Goal: Task Accomplishment & Management: Complete application form

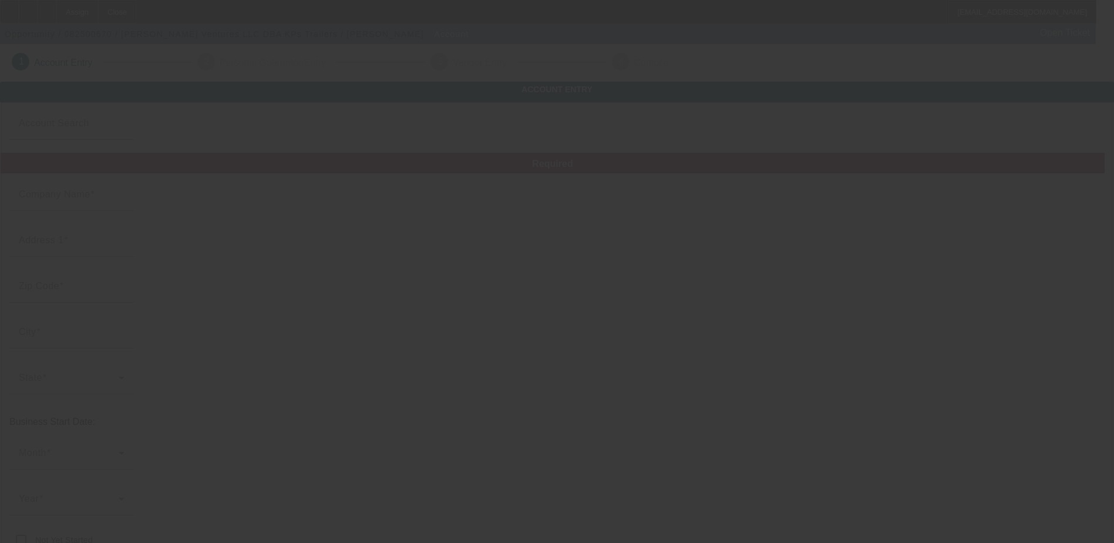
type input "Scherer Ventures LLC"
type input "22610 State Road 19"
type input "46034"
type input "Cicero"
type input "(317) 606-3811"
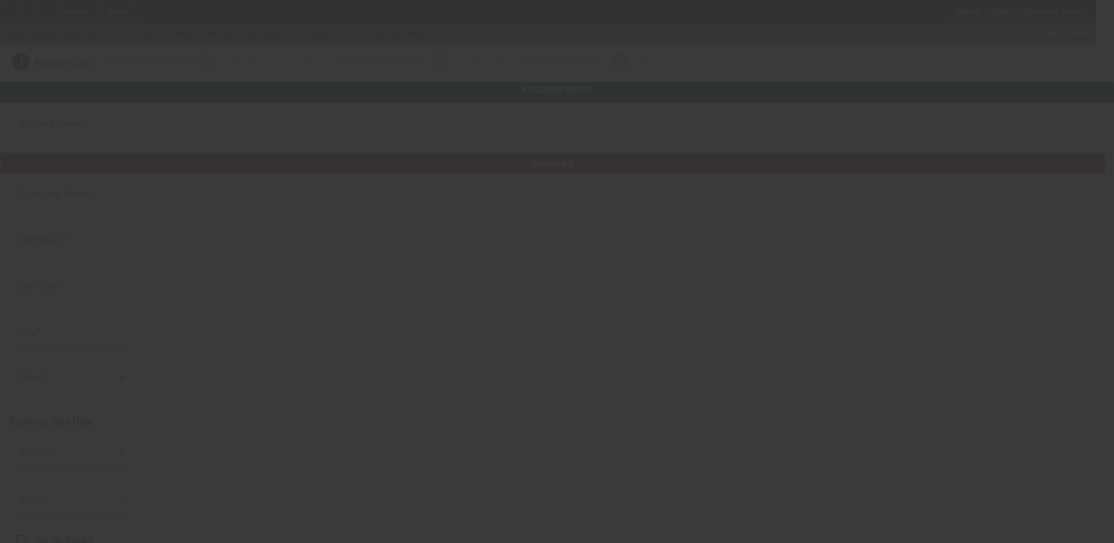
type input "KPs Trailers"
type input "schererventures@gmail.com"
type input "87-3929741"
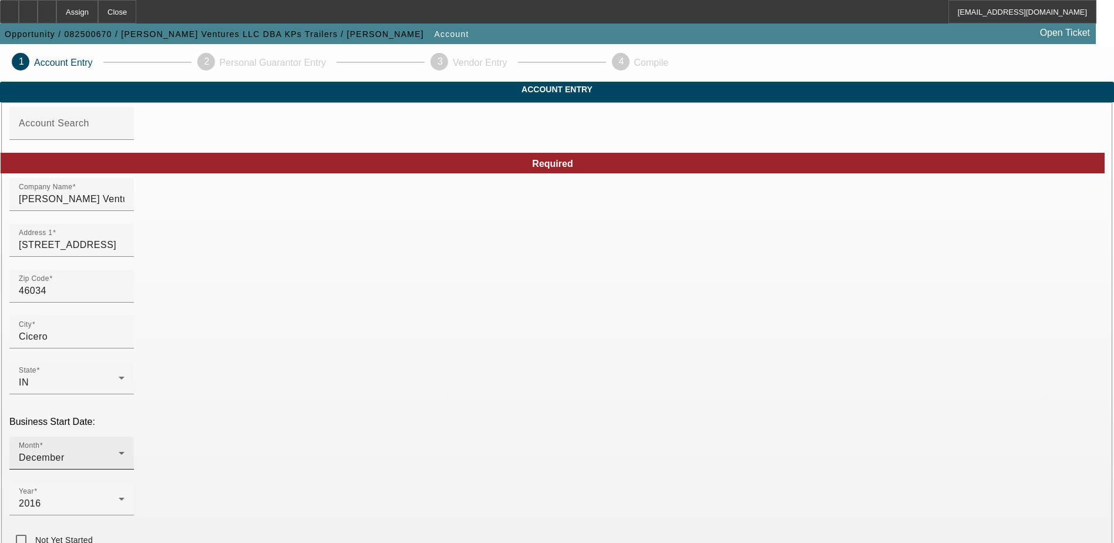
click at [119, 450] on div "December" at bounding box center [69, 457] width 100 height 14
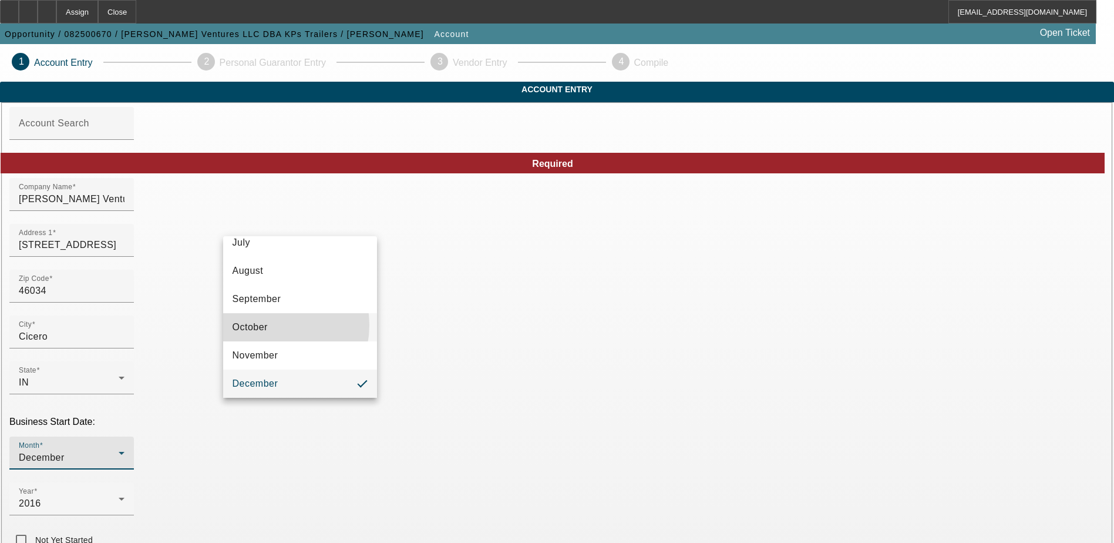
click at [270, 325] on mat-option "October" at bounding box center [300, 327] width 154 height 28
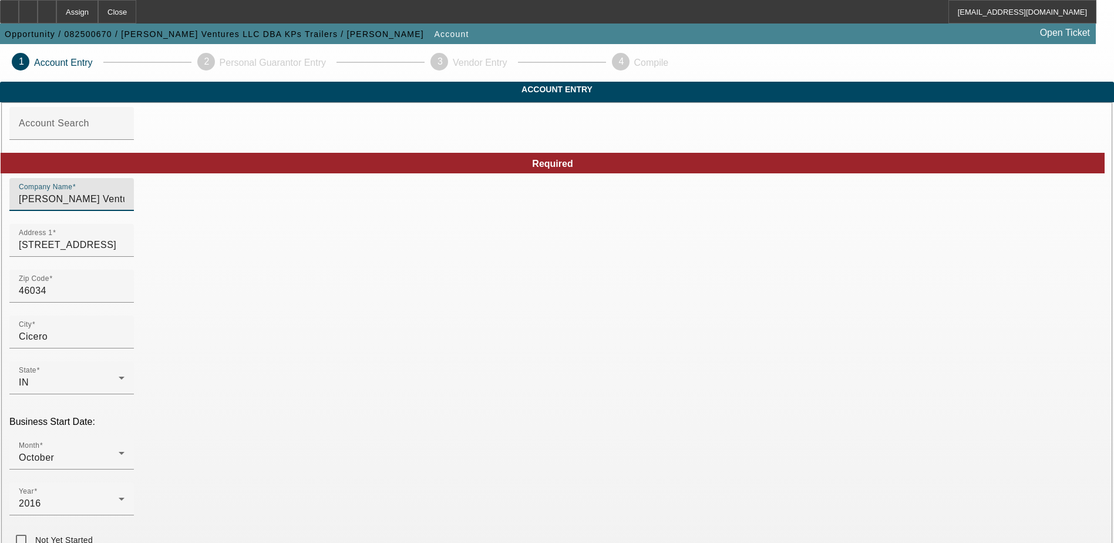
drag, startPoint x: 334, startPoint y: 224, endPoint x: 201, endPoint y: 224, distance: 133.3
click at [125, 206] on input "[PERSON_NAME] Ventures LLC" at bounding box center [72, 199] width 106 height 14
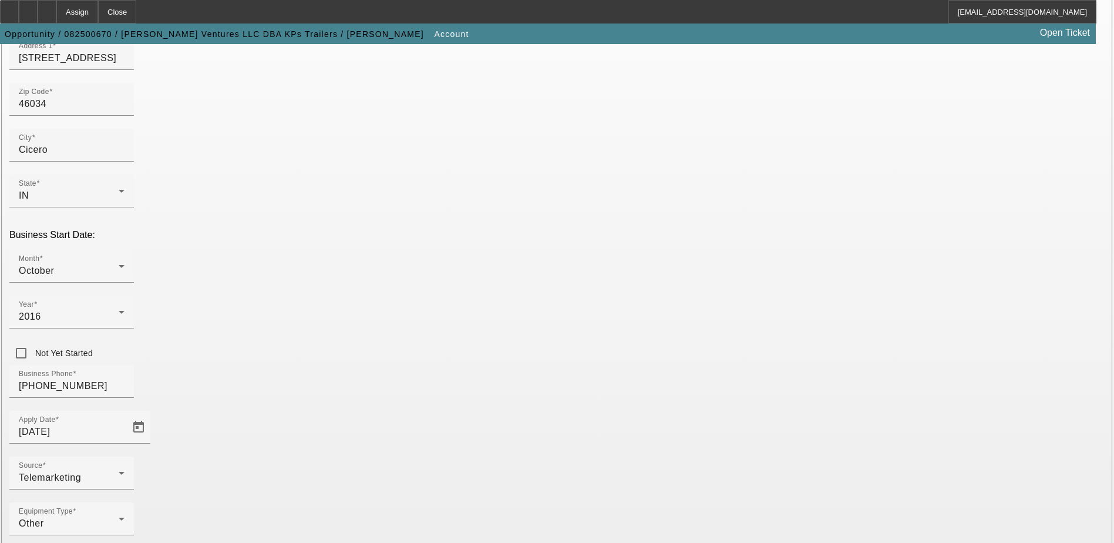
scroll to position [199, 0]
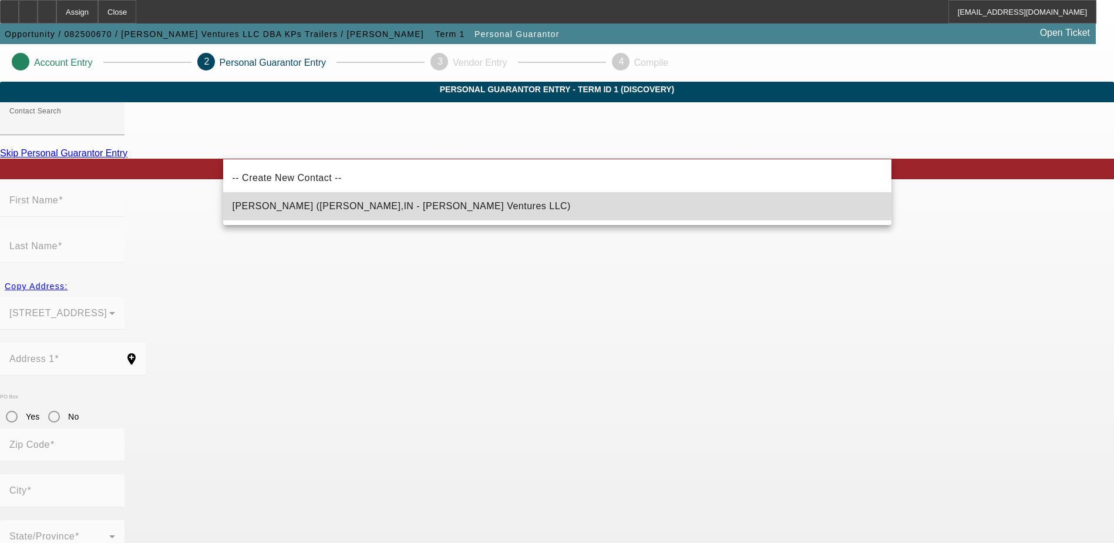
click at [332, 207] on span "Scherer, Eric (Cicero,IN - Scherer Ventures LLC)" at bounding box center [402, 206] width 338 height 10
type input "Scherer, Eric (Cicero,IN - Scherer Ventures LLC)"
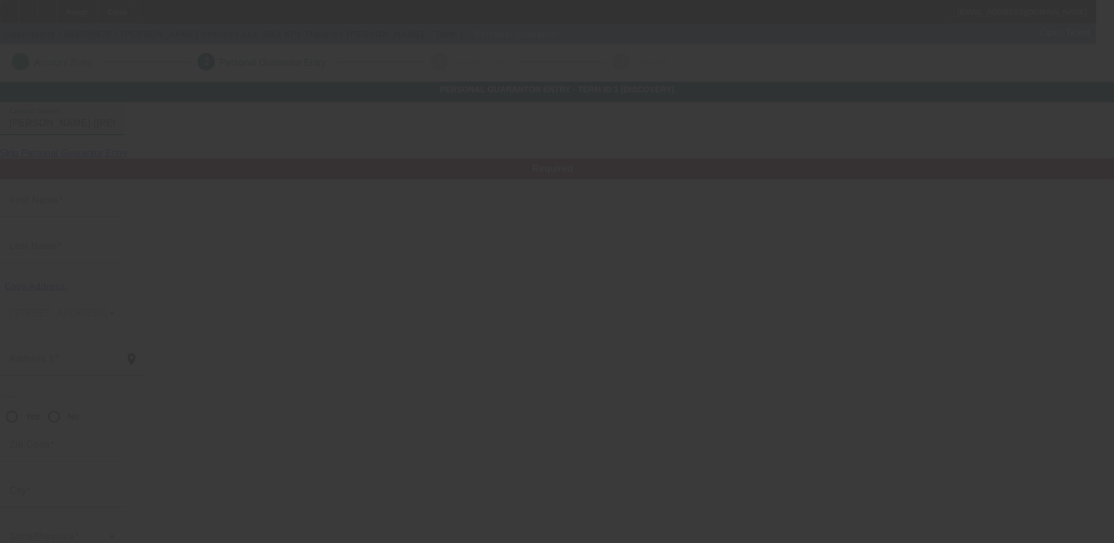
type input "Eric"
type input "Scherer"
type input "22610 State Road 19"
radio input "true"
type input "46034"
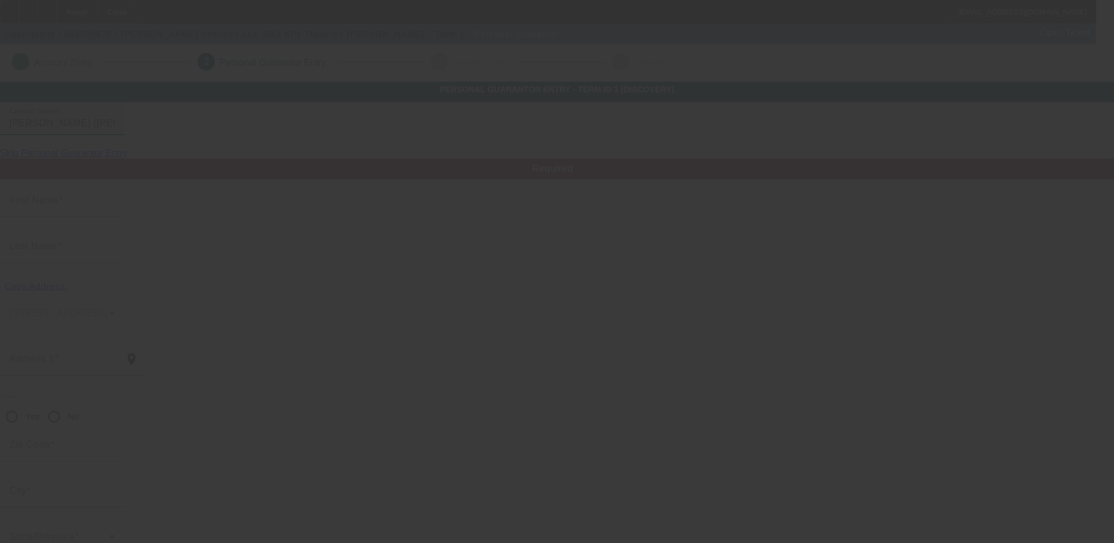
type input "Cicero"
type input "(317) 379-2518"
type input "100"
type input "305-15-0417"
type input "schererventures@gmail.com"
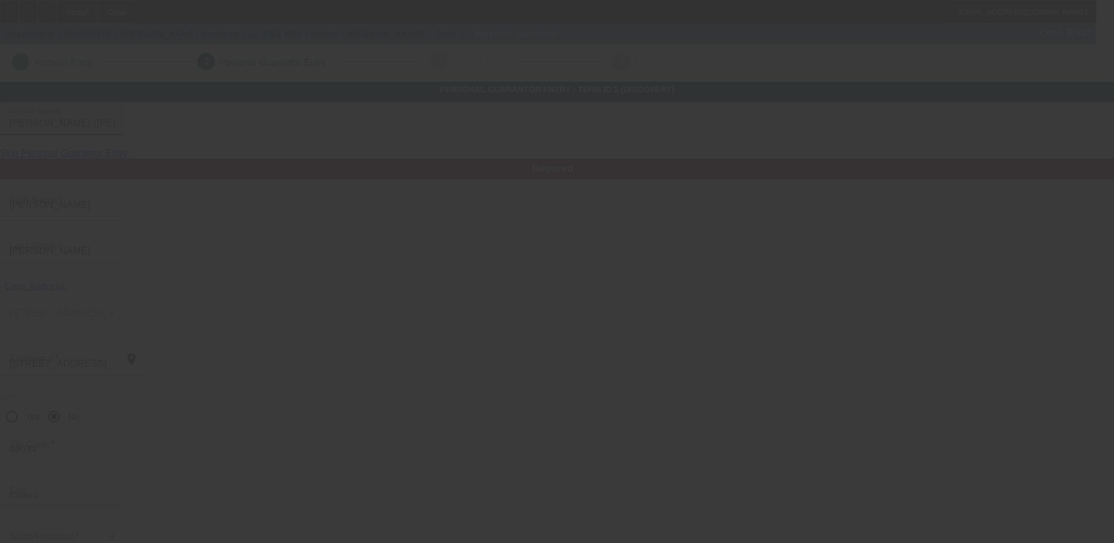
type input "(317) 606-3811"
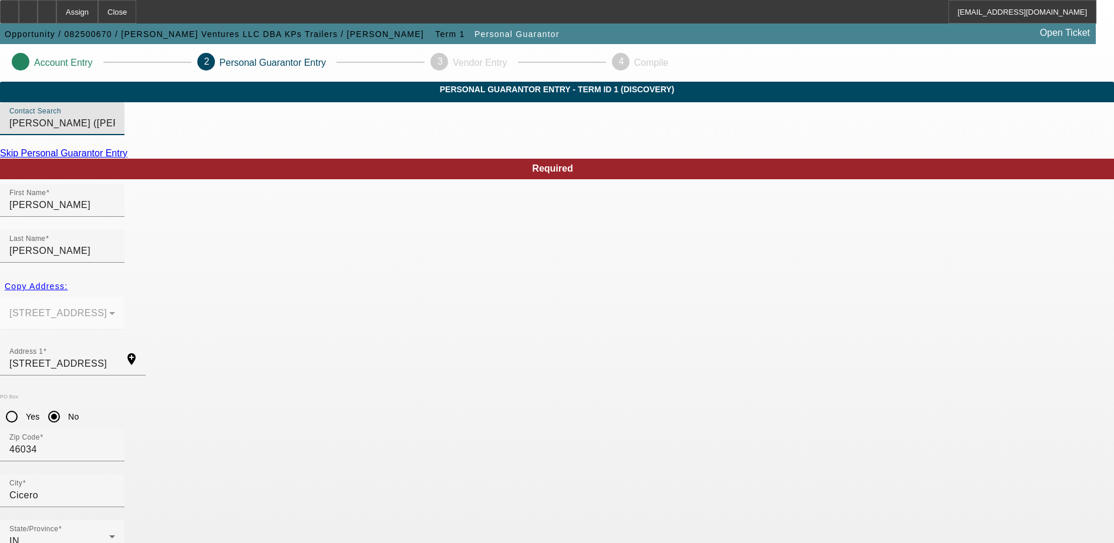
scroll to position [32, 0]
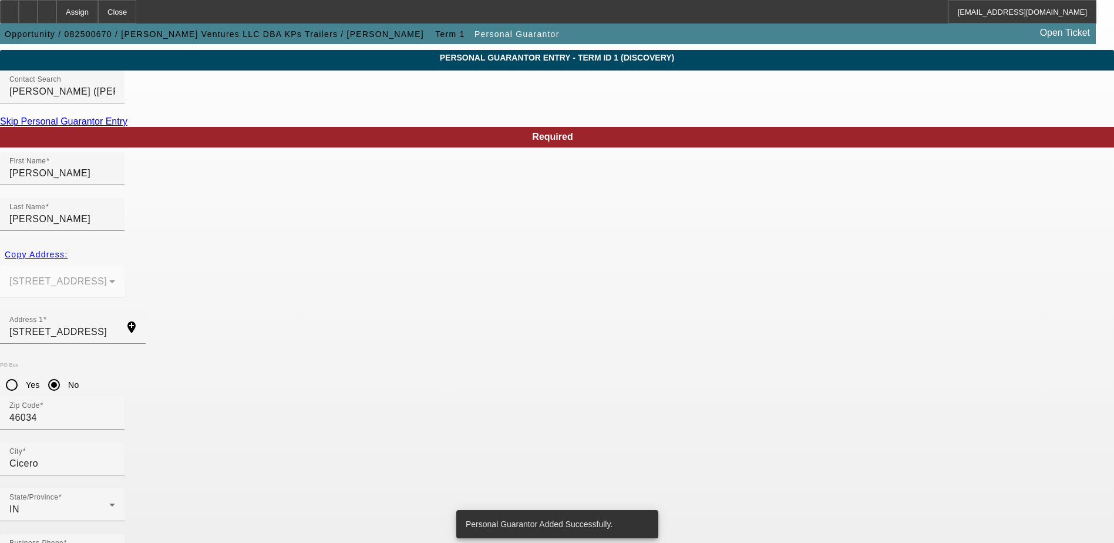
scroll to position [0, 0]
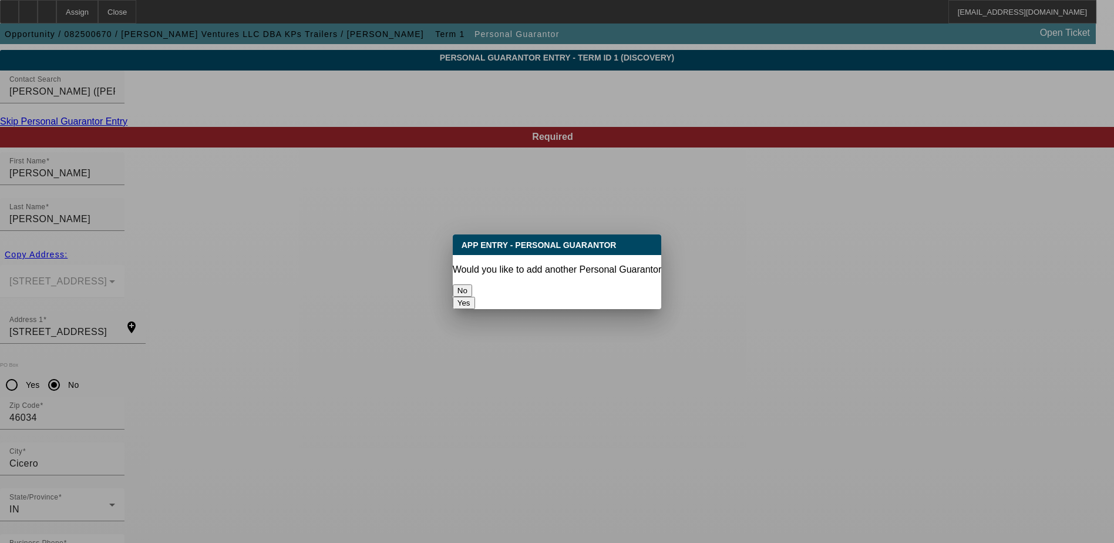
click at [472, 284] on button "No" at bounding box center [462, 290] width 19 height 12
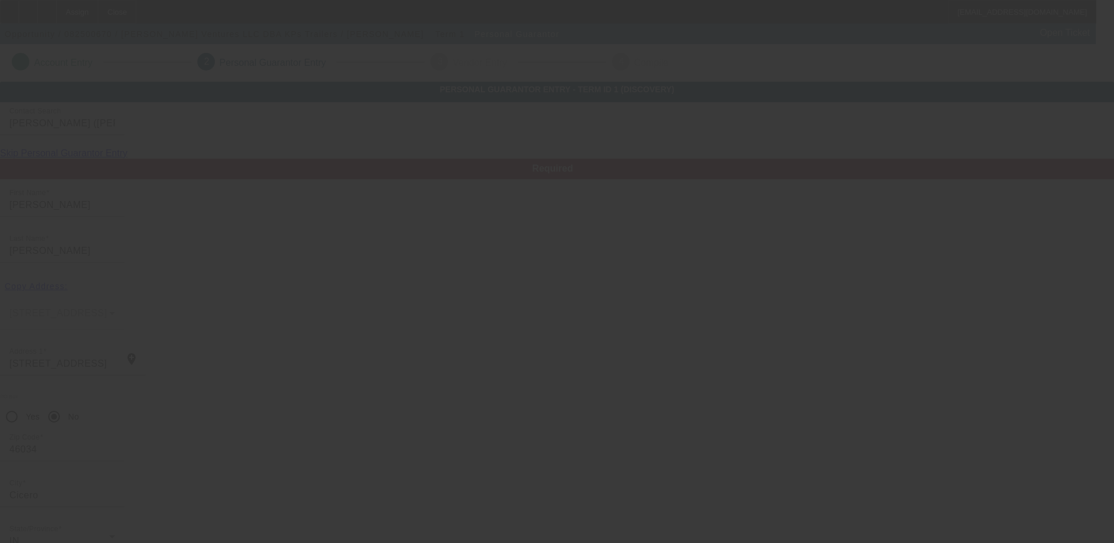
scroll to position [32, 0]
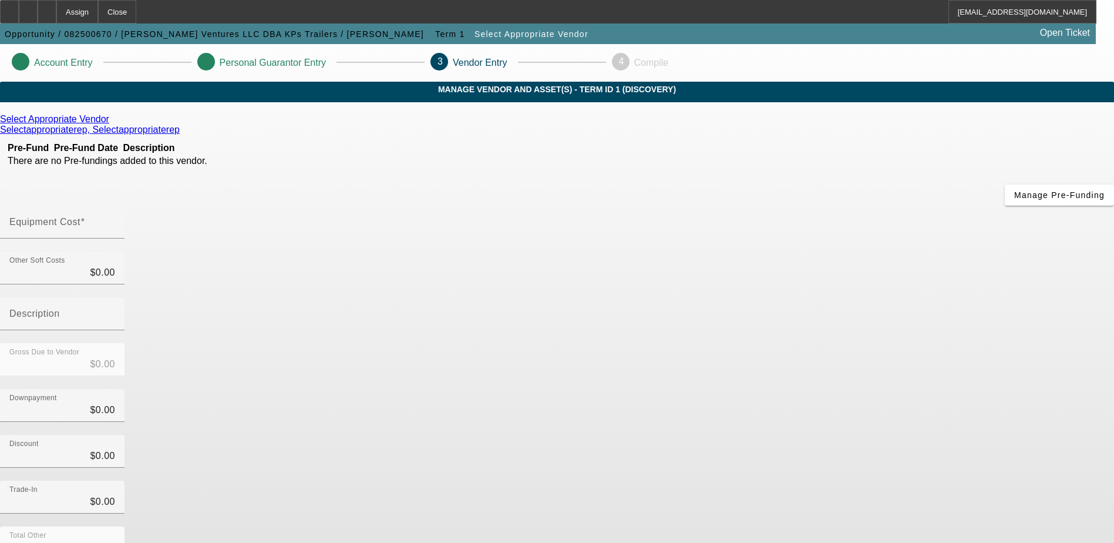
click at [112, 124] on icon at bounding box center [112, 119] width 0 height 10
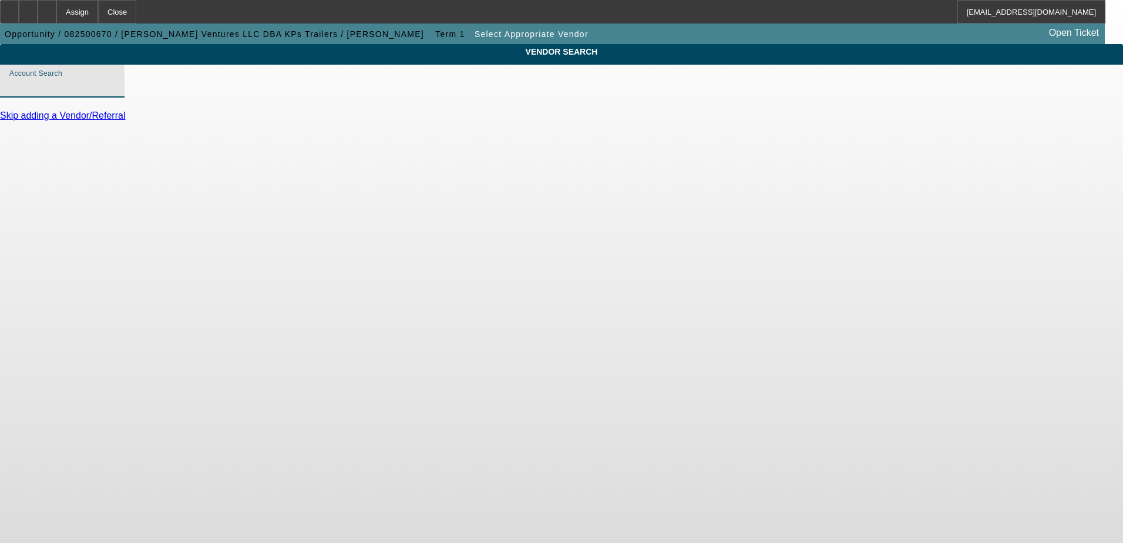
click at [115, 93] on input "Account Search" at bounding box center [62, 86] width 106 height 14
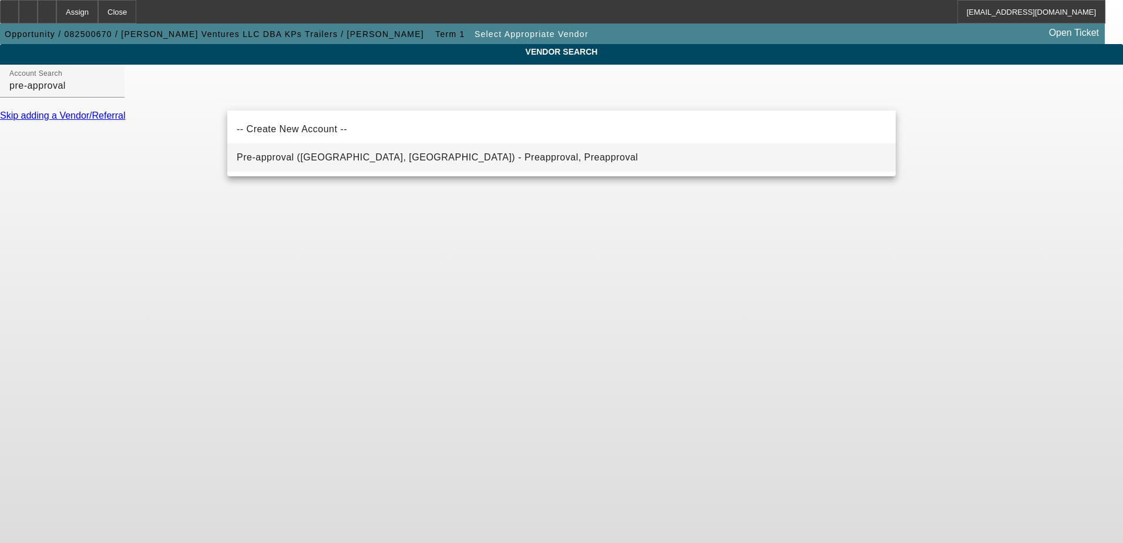
click at [344, 154] on span "Pre-approval (Northbrook, IL) - Preapproval, Preapproval" at bounding box center [437, 157] width 401 height 10
type input "Pre-approval (Northbrook, IL) - Preapproval, Preapproval"
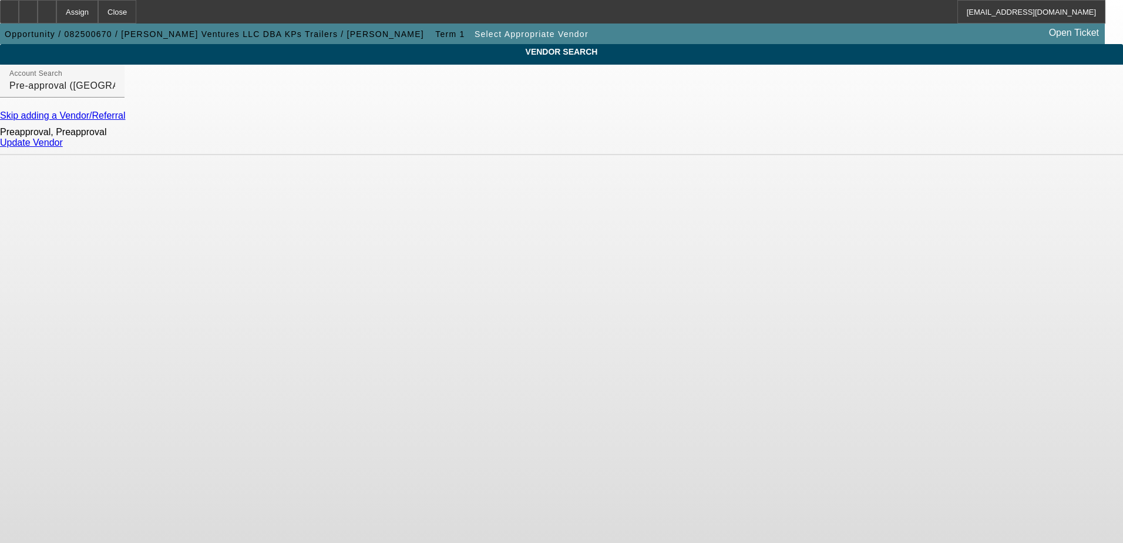
click at [63, 147] on link "Update Vendor" at bounding box center [31, 142] width 63 height 10
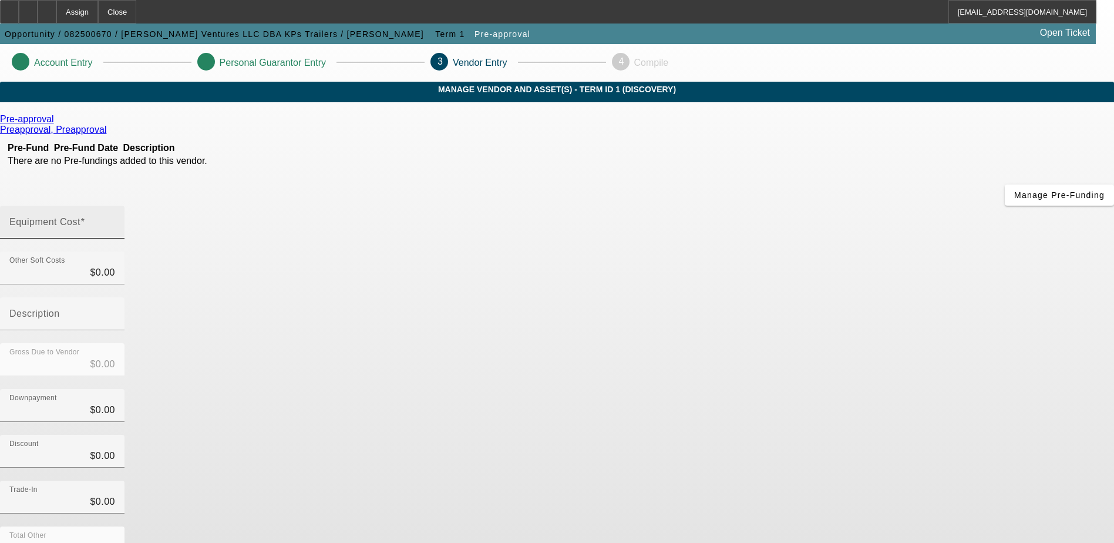
click at [115, 220] on input "Equipment Cost" at bounding box center [62, 227] width 106 height 14
type input "8"
type input "$8.00"
type input "80"
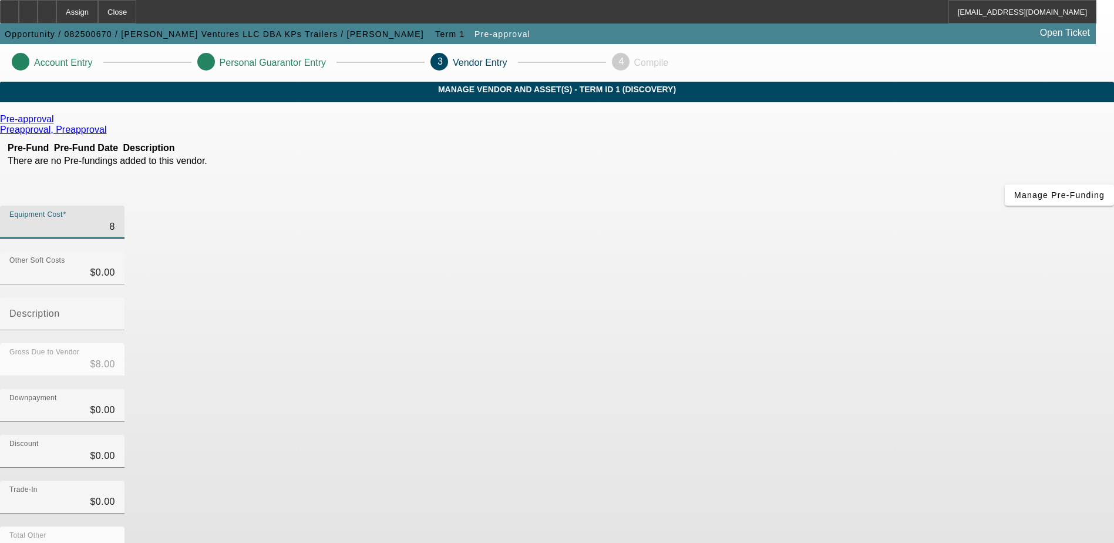
type input "$80.00"
type input "800"
type input "$800.00"
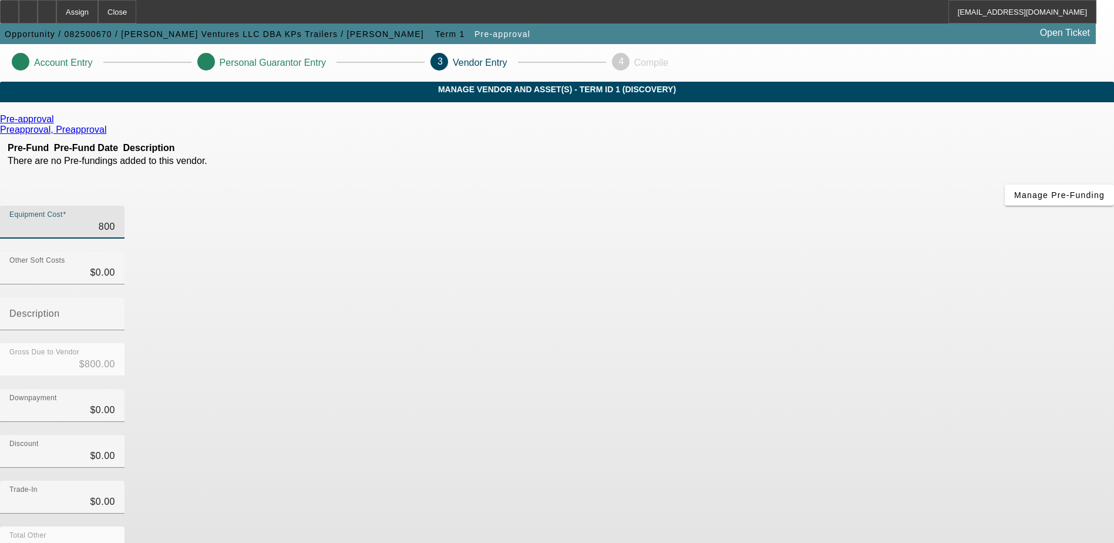
type input "8000"
type input "$8,000.00"
type input "80000"
type input "$80,000.00"
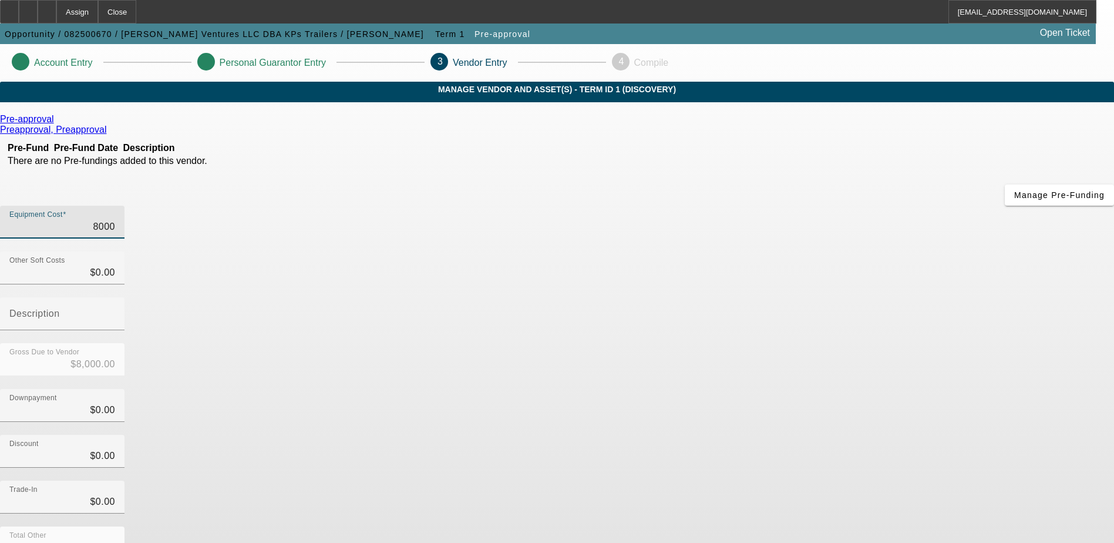
type input "$80,000.00"
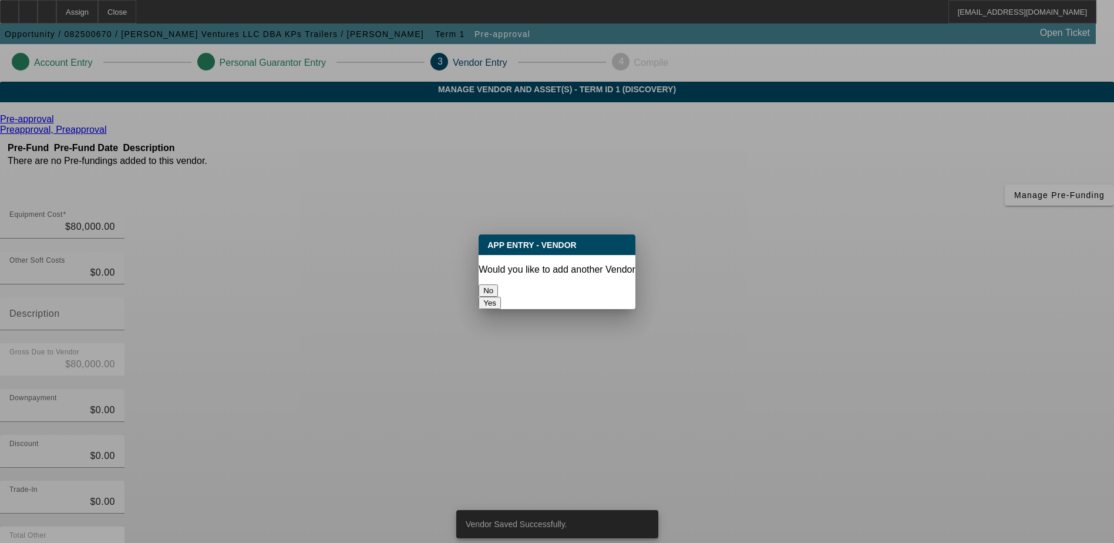
click at [498, 284] on button "No" at bounding box center [488, 290] width 19 height 12
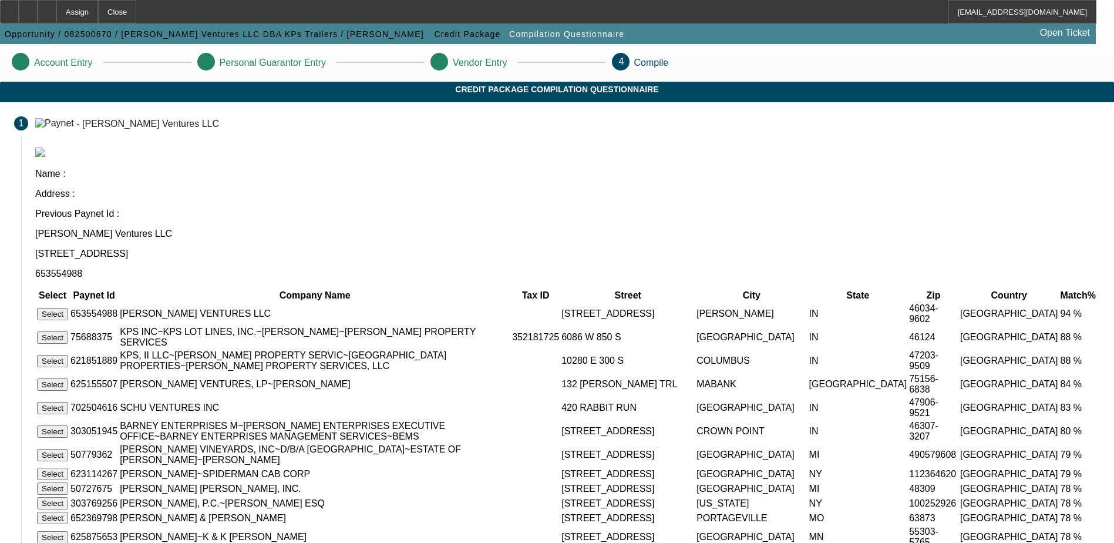
click at [68, 308] on button "Select" at bounding box center [52, 314] width 31 height 12
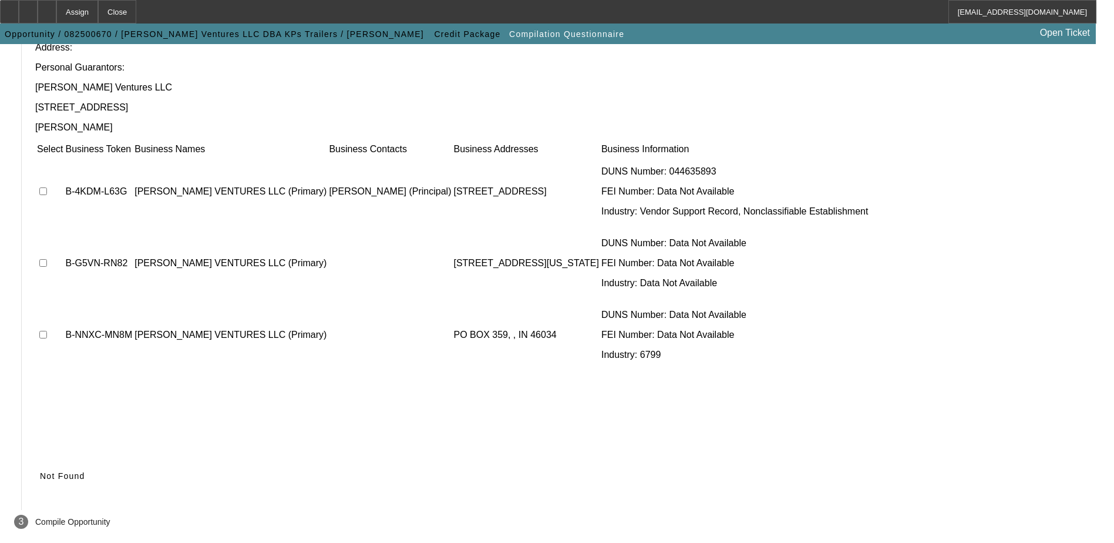
scroll to position [107, 0]
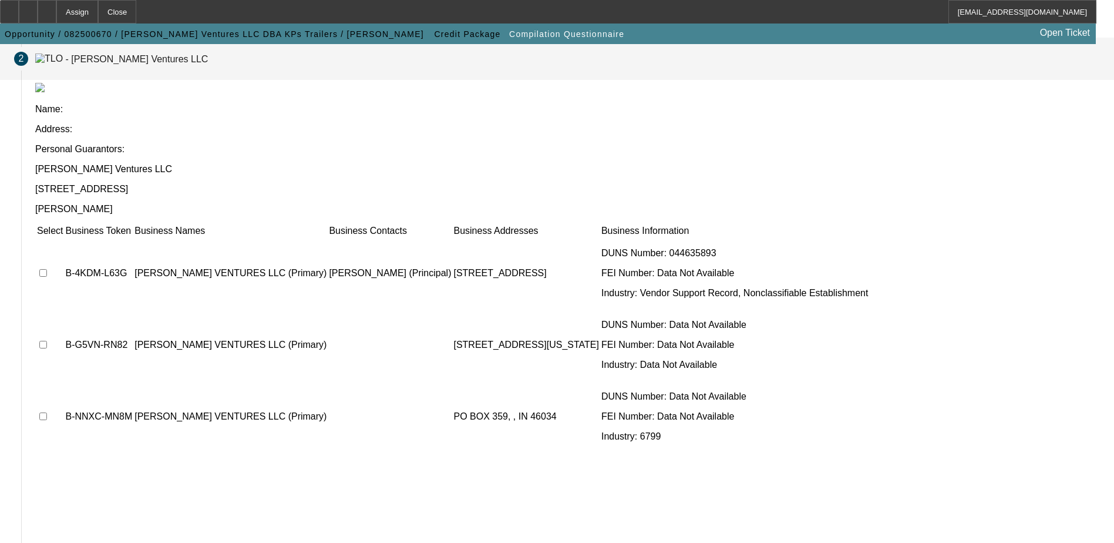
click at [47, 269] on input "checkbox" at bounding box center [43, 273] width 8 height 8
checkbox input "true"
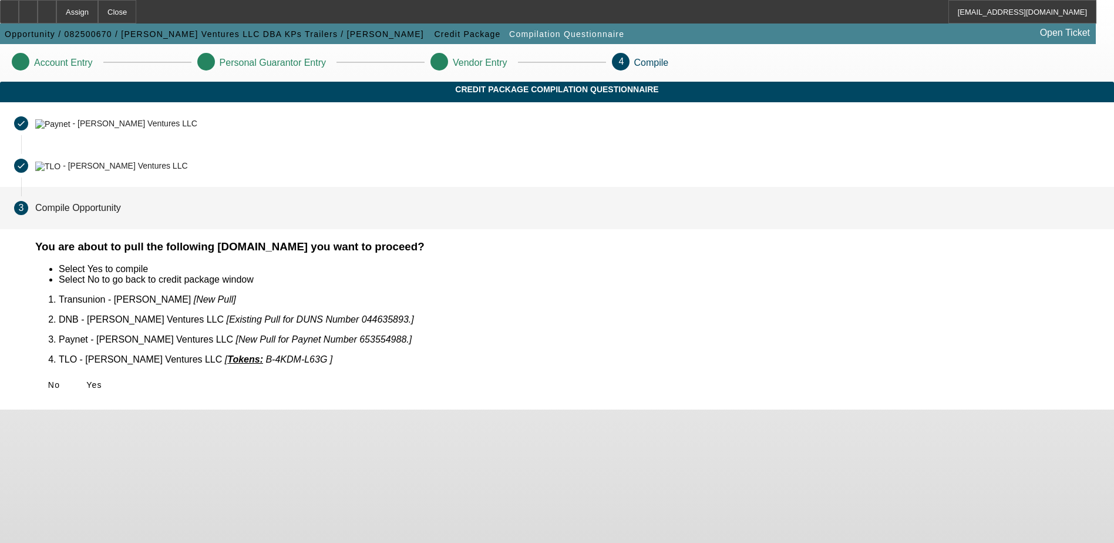
scroll to position [0, 0]
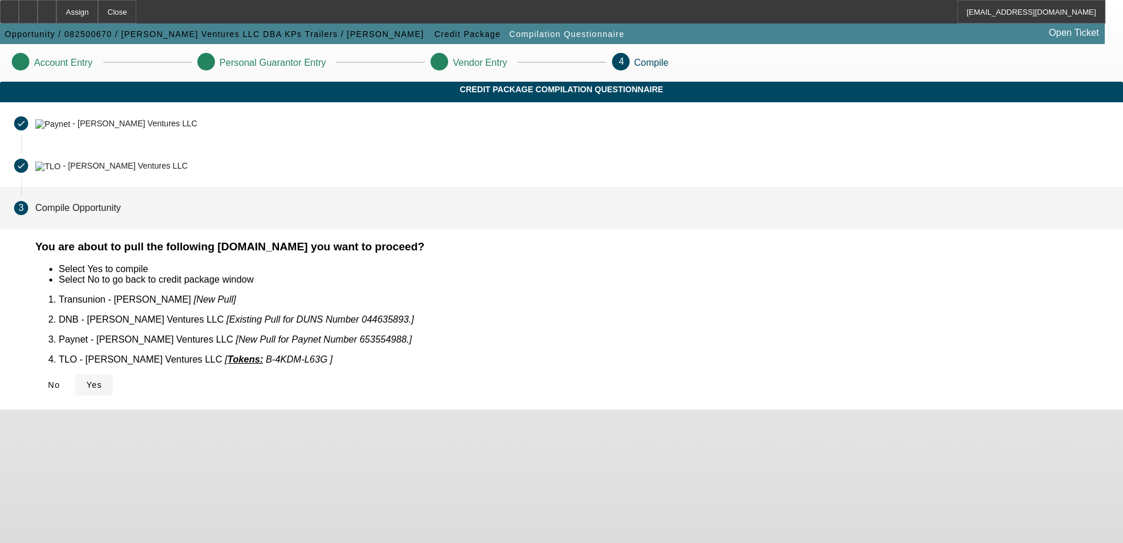
click at [102, 380] on span "Yes" at bounding box center [94, 384] width 16 height 9
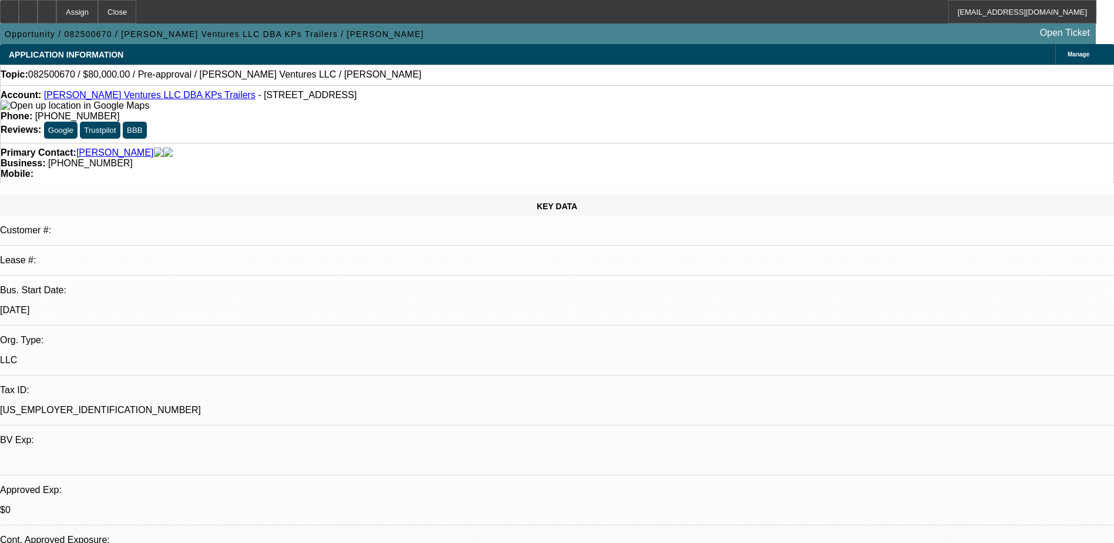
select select "0"
select select "2"
select select "0.1"
select select "4"
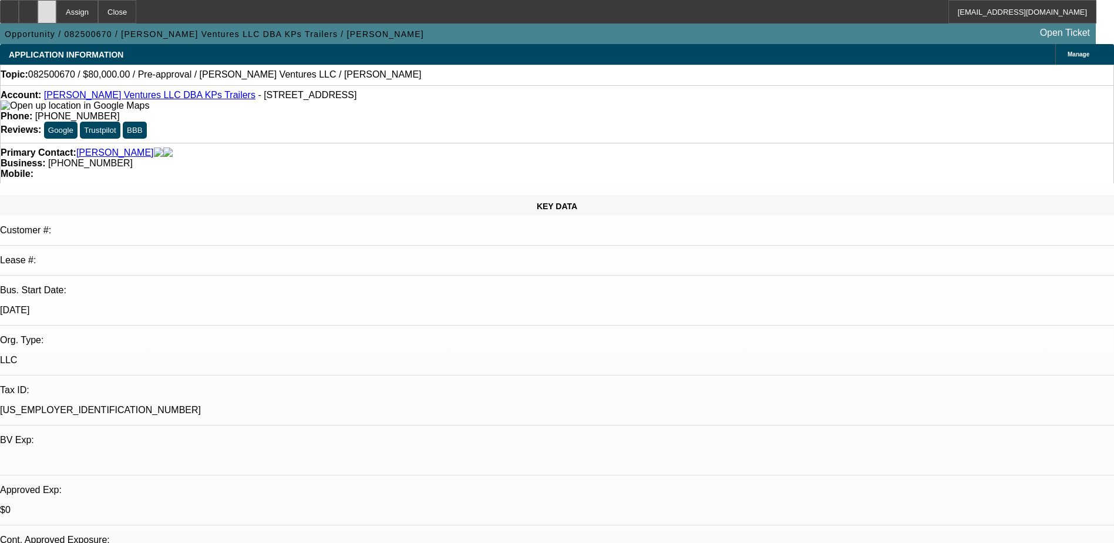
click at [47, 8] on icon at bounding box center [47, 8] width 0 height 0
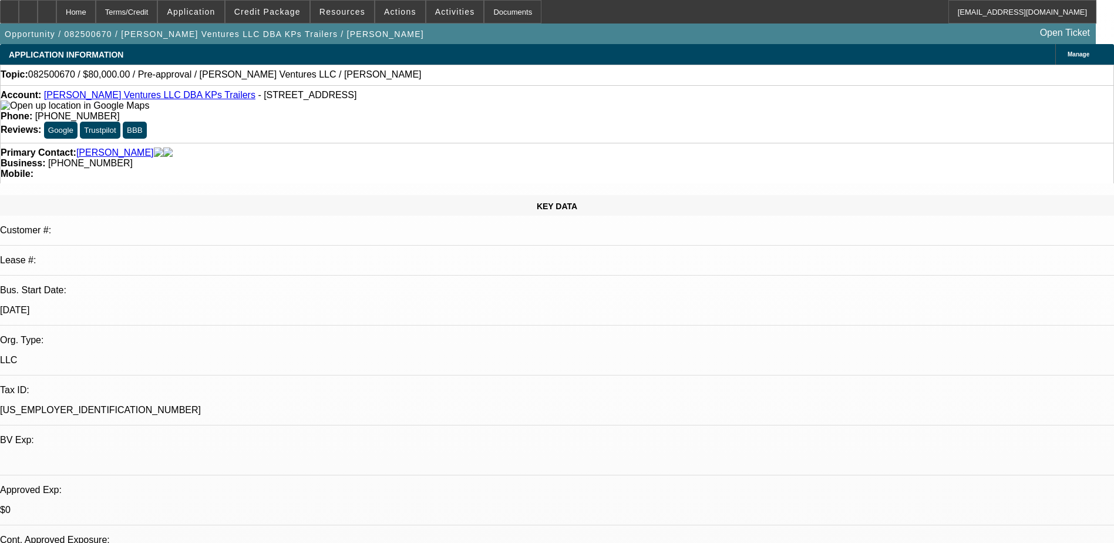
select select "0"
select select "2"
select select "0.1"
select select "4"
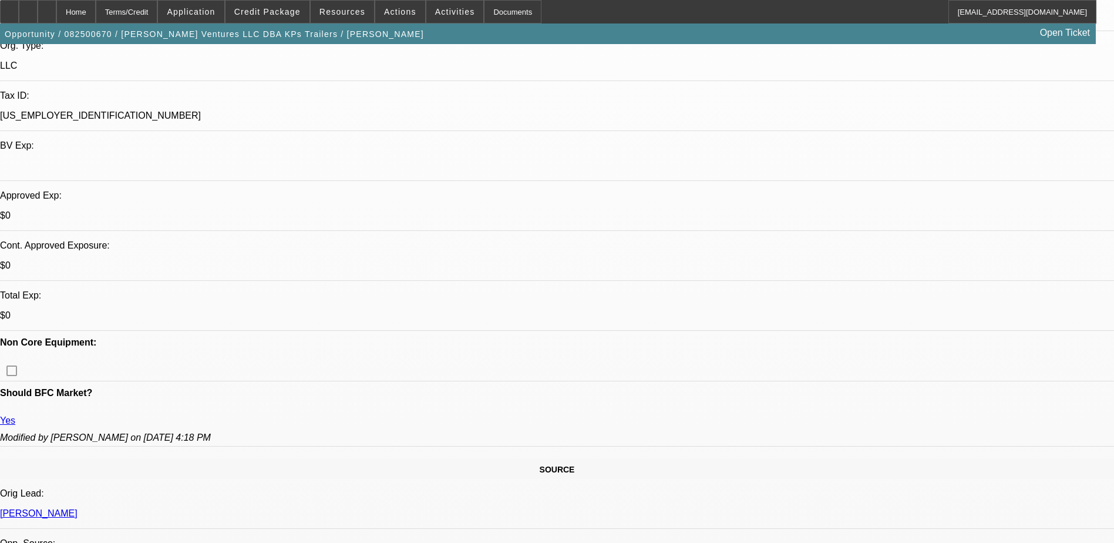
scroll to position [117, 0]
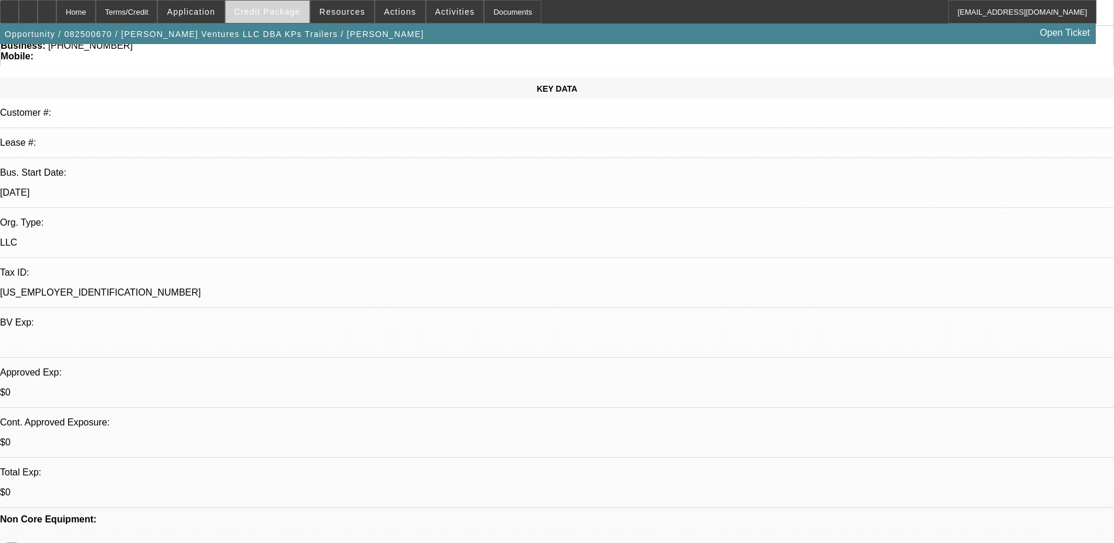
click at [254, 10] on span "Credit Package" at bounding box center [267, 11] width 66 height 9
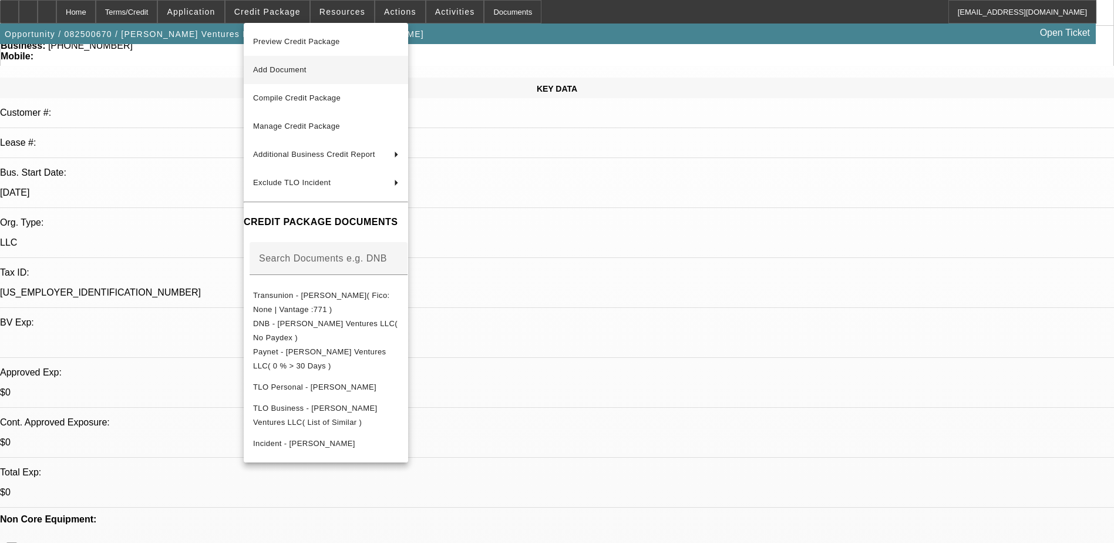
click at [293, 67] on span "Add Document" at bounding box center [279, 69] width 53 height 9
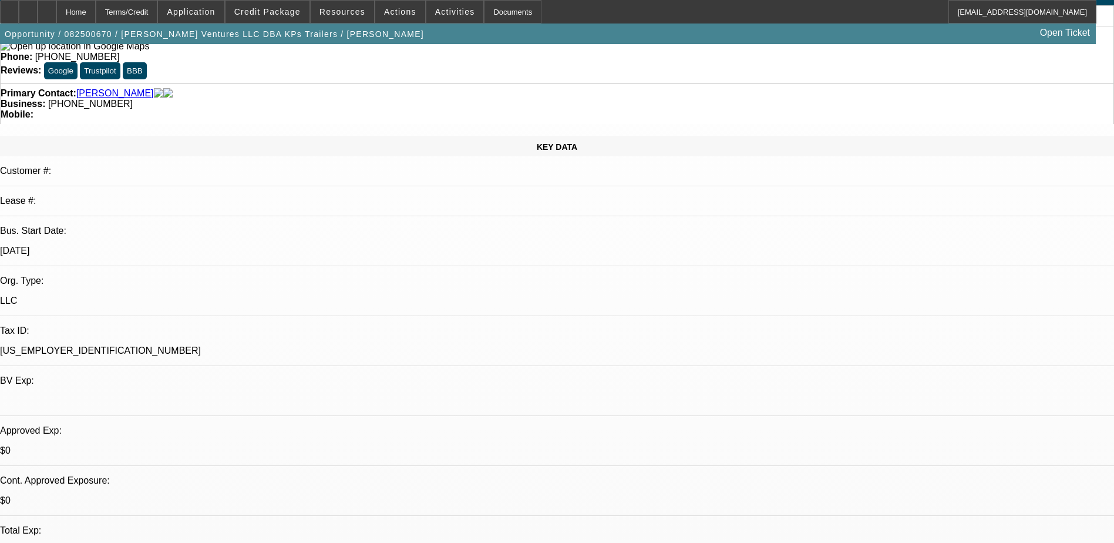
scroll to position [59, 0]
click at [47, 8] on icon at bounding box center [47, 8] width 0 height 0
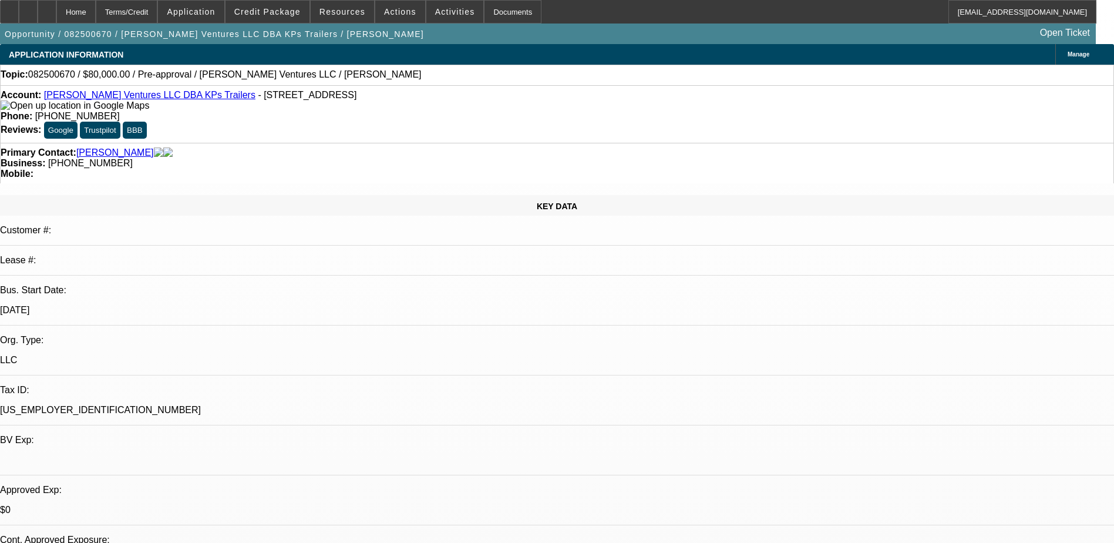
select select "0"
select select "2"
select select "0.1"
select select "4"
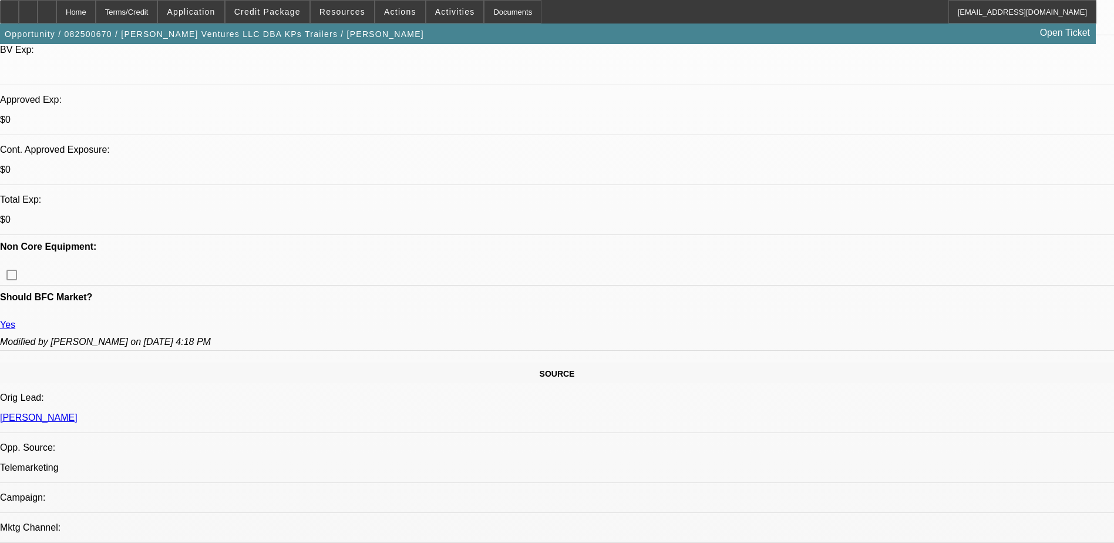
scroll to position [411, 0]
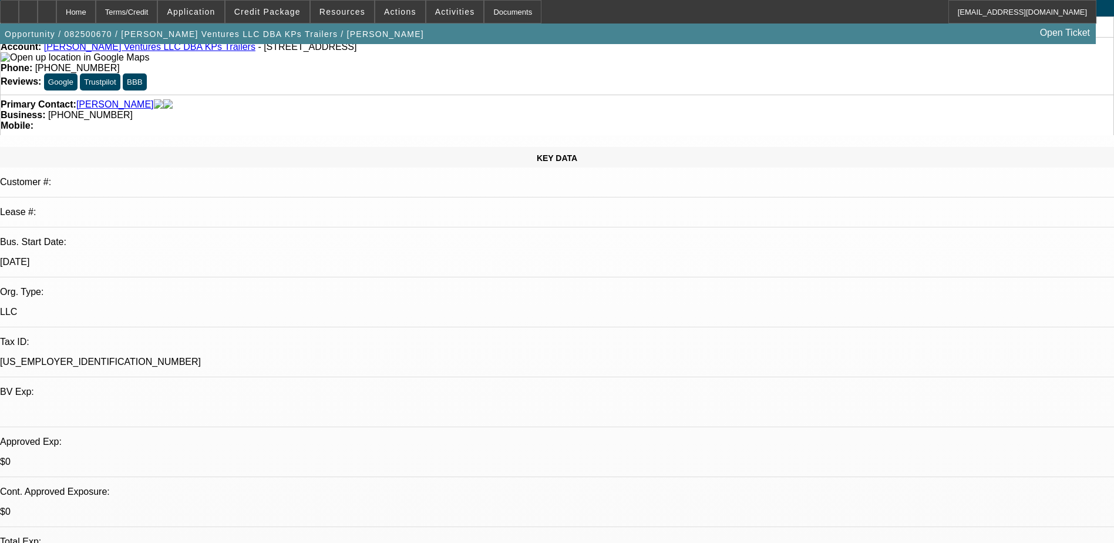
scroll to position [0, 0]
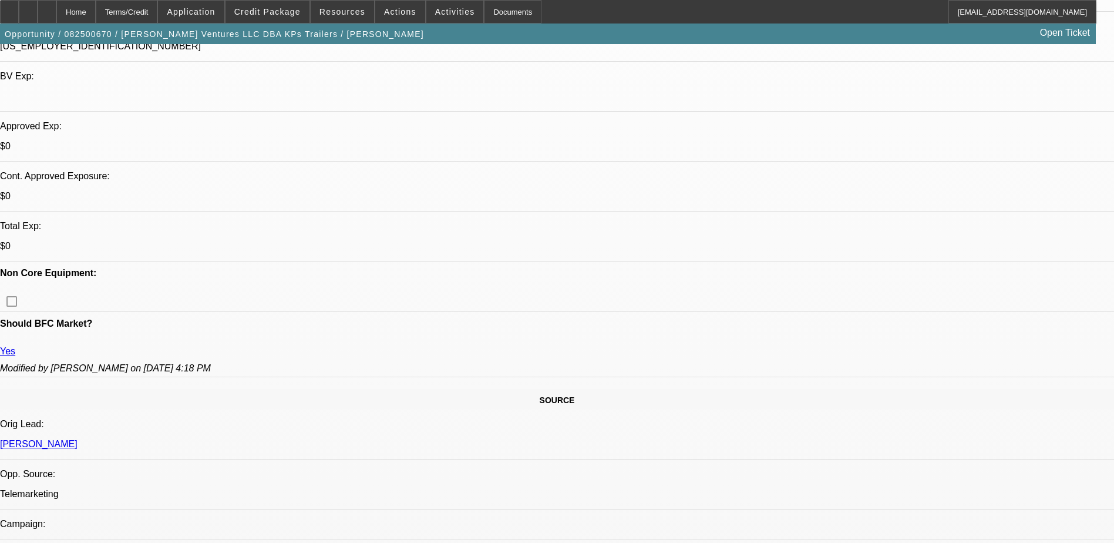
scroll to position [470, 0]
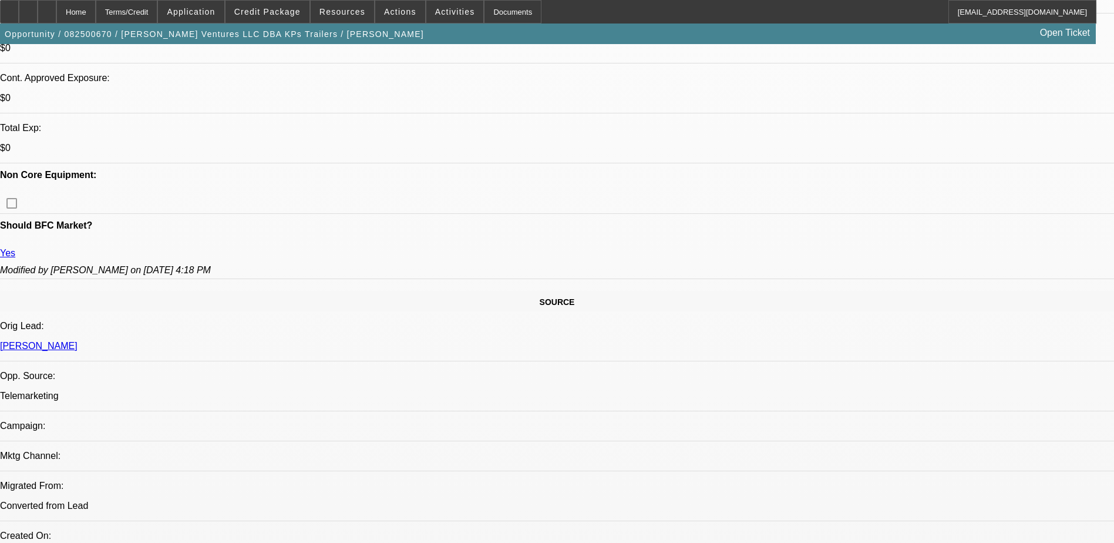
scroll to position [411, 0]
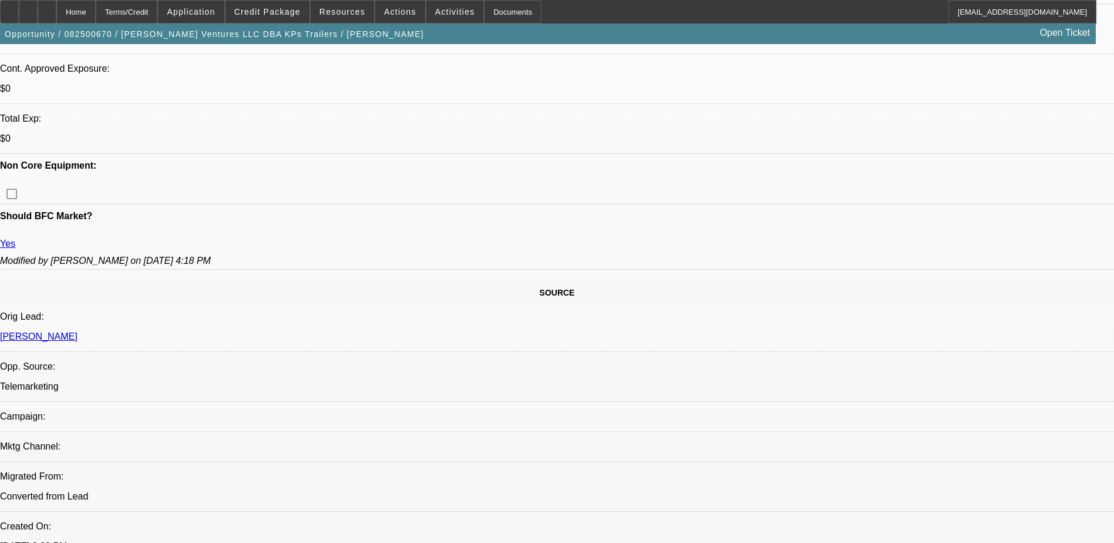
scroll to position [470, 0]
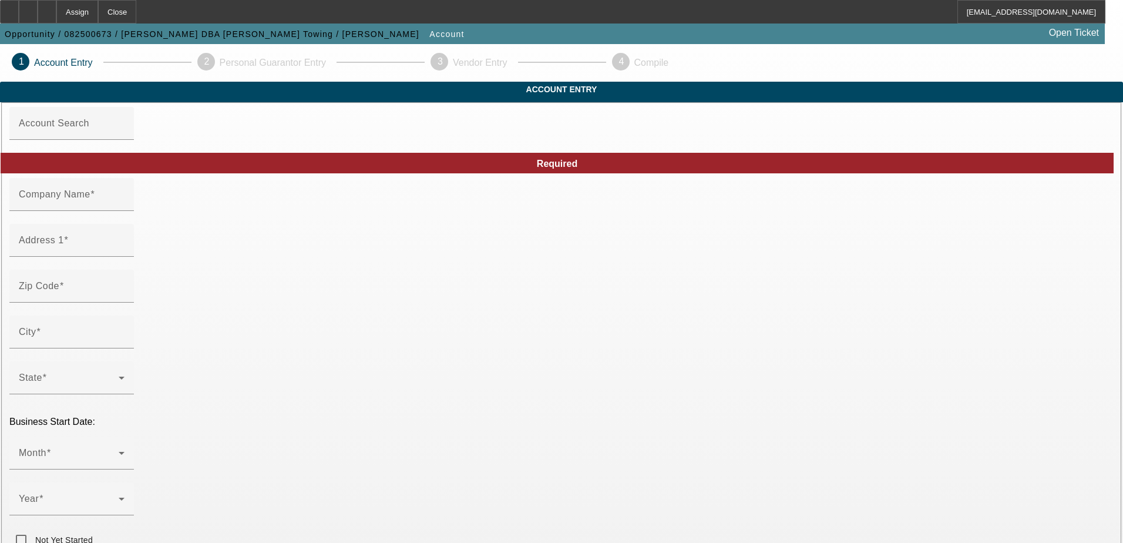
type input "[PERSON_NAME]"
type input "[STREET_ADDRESS]"
type input "23168"
type input "Toano"
type input "[PHONE_NUMBER]"
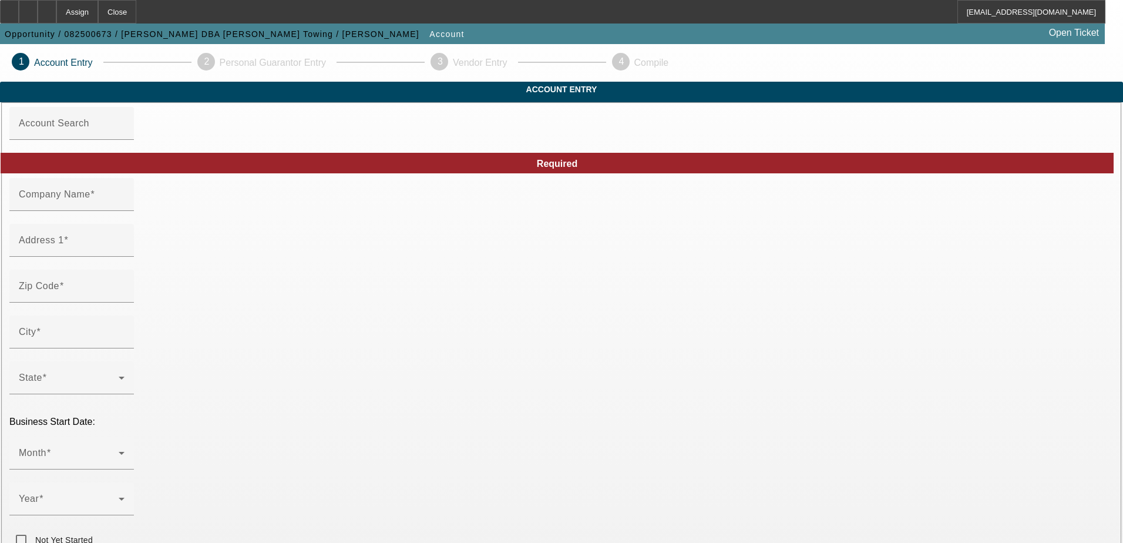
type input "[PERSON_NAME] Towing"
type input "[EMAIL_ADDRESS][DOMAIN_NAME]"
type input "https://Steellestowing911.Com"
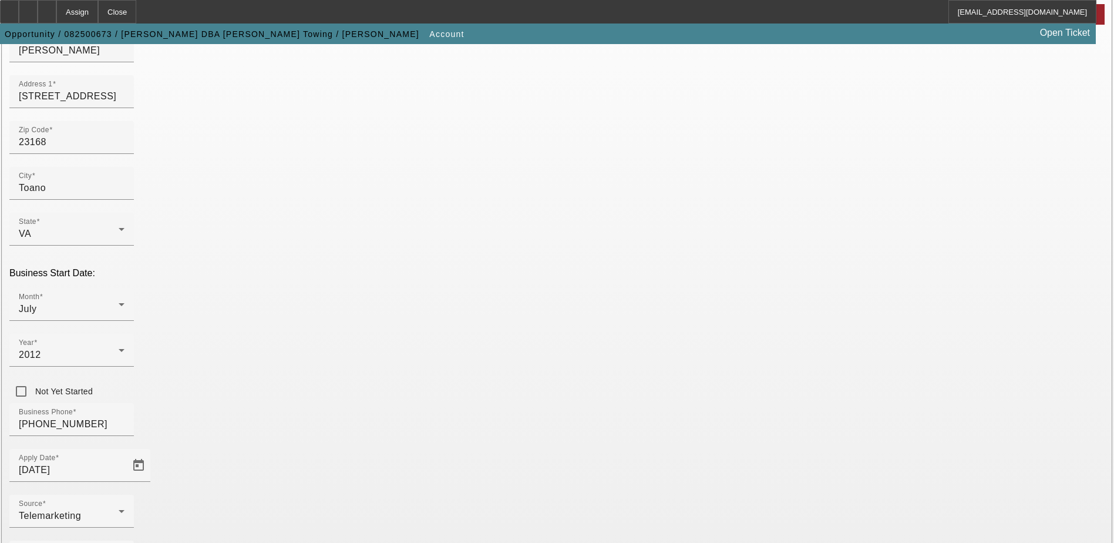
scroll to position [176, 0]
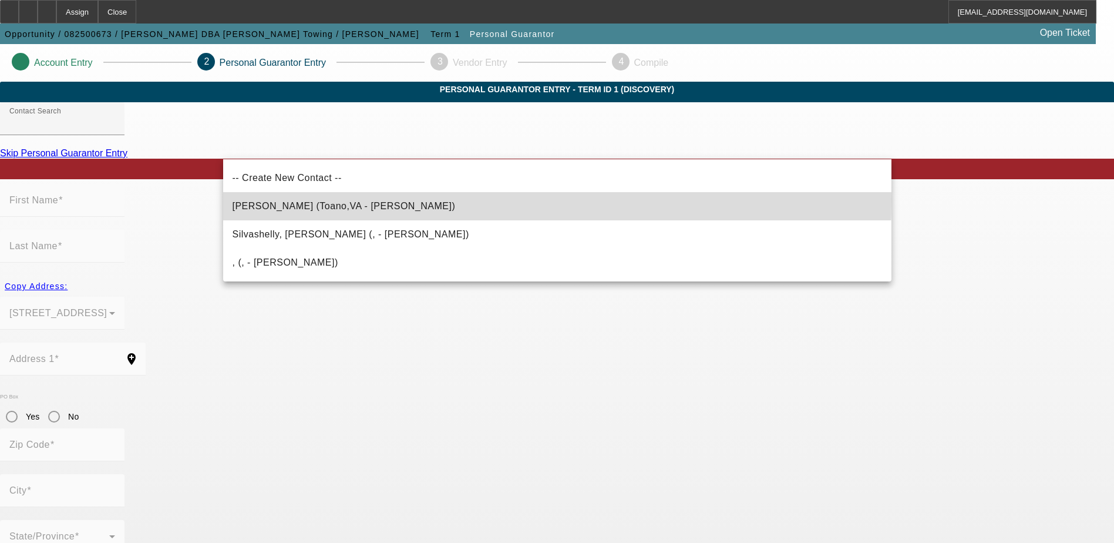
click at [327, 199] on span "Vlad, Felix (Toano,VA - Felix Vlad)" at bounding box center [344, 206] width 223 height 14
type input "Vlad, Felix (Toano,VA - Felix Vlad)"
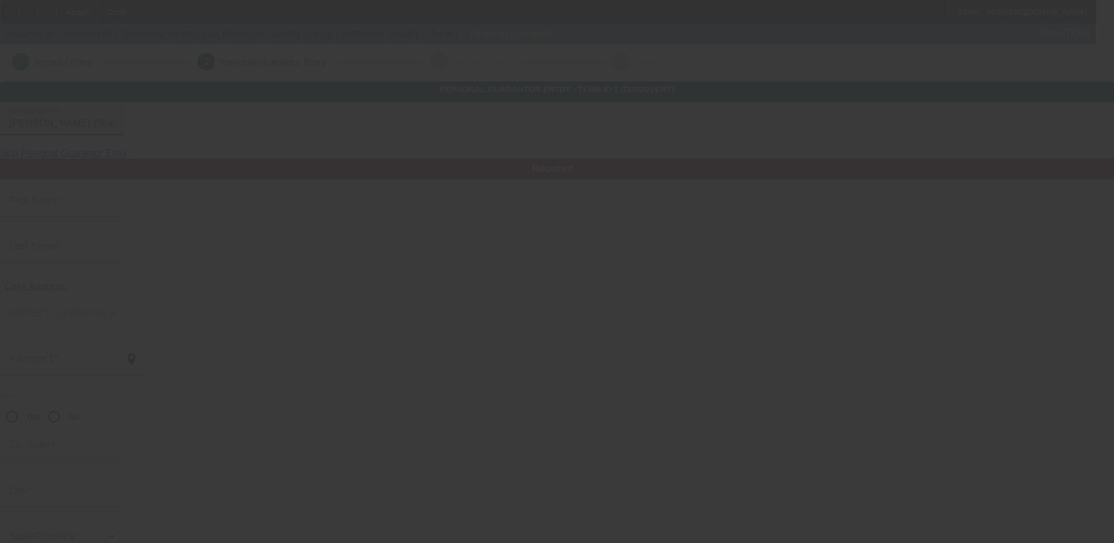
type input "Felix"
type input "Vlad"
type input "3185 Old Stage Rd"
radio input "true"
type input "23168"
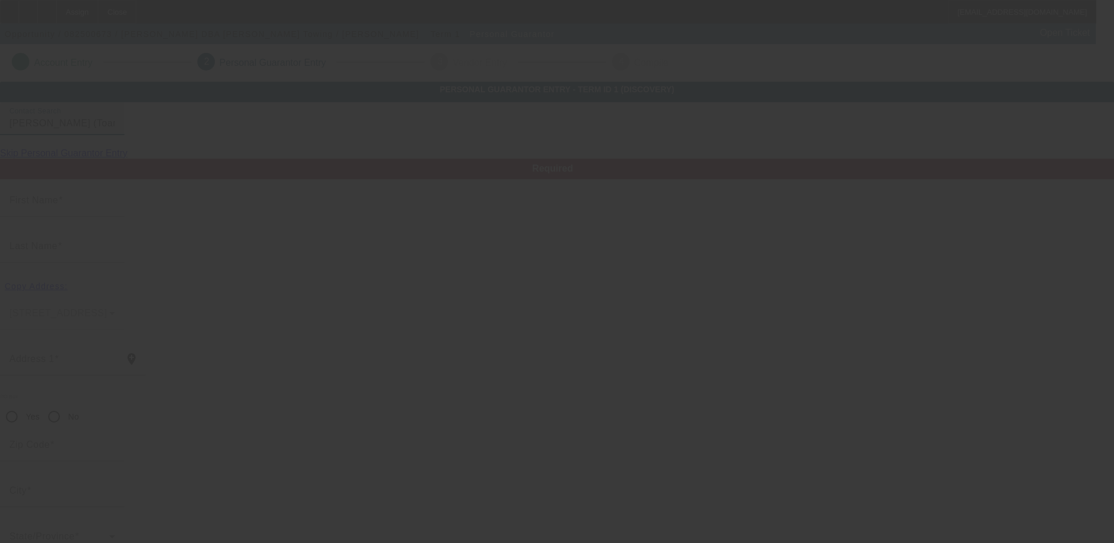
type input "Toano"
type input "(757) 817-6314"
type input "100"
type input "227-73-6259"
type input "steelestowing@ymail.com"
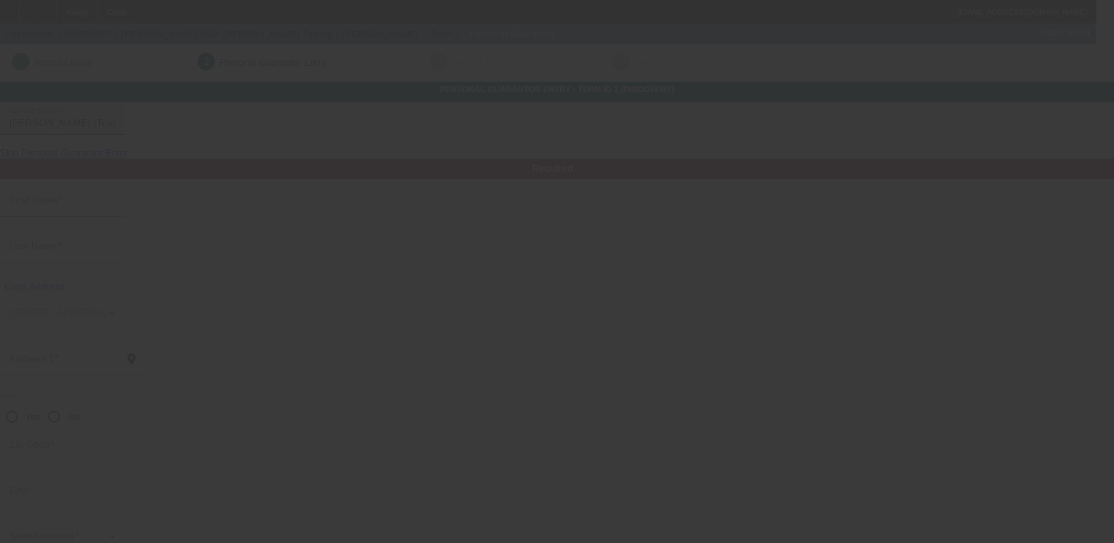
type input "(757) 253-0778"
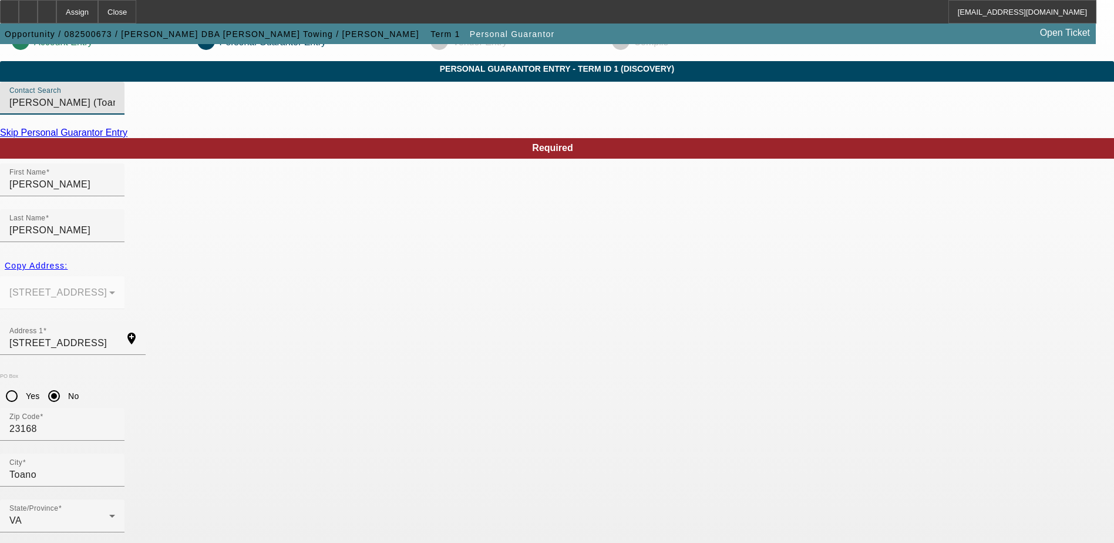
scroll to position [32, 0]
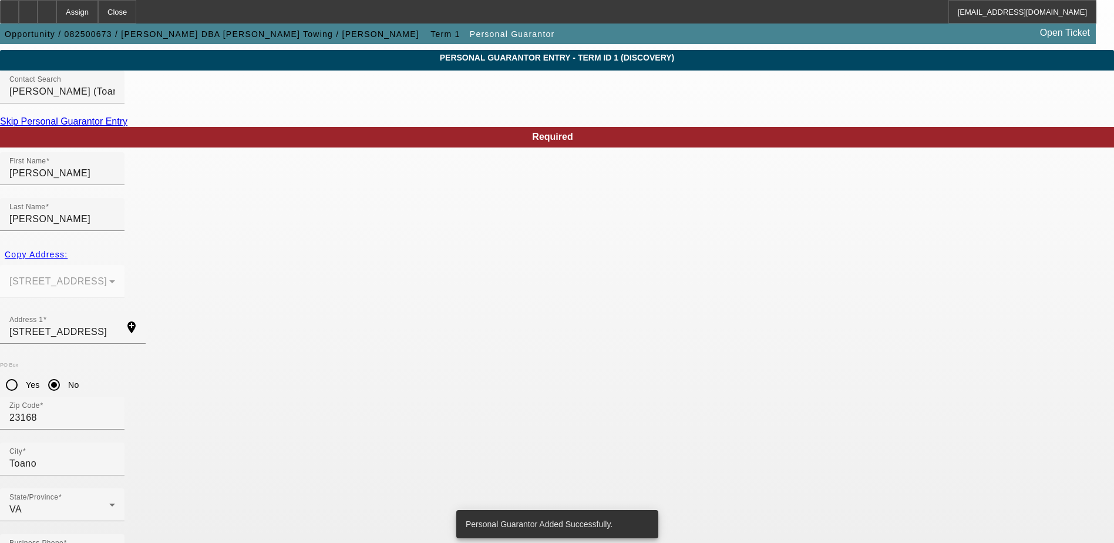
scroll to position [0, 0]
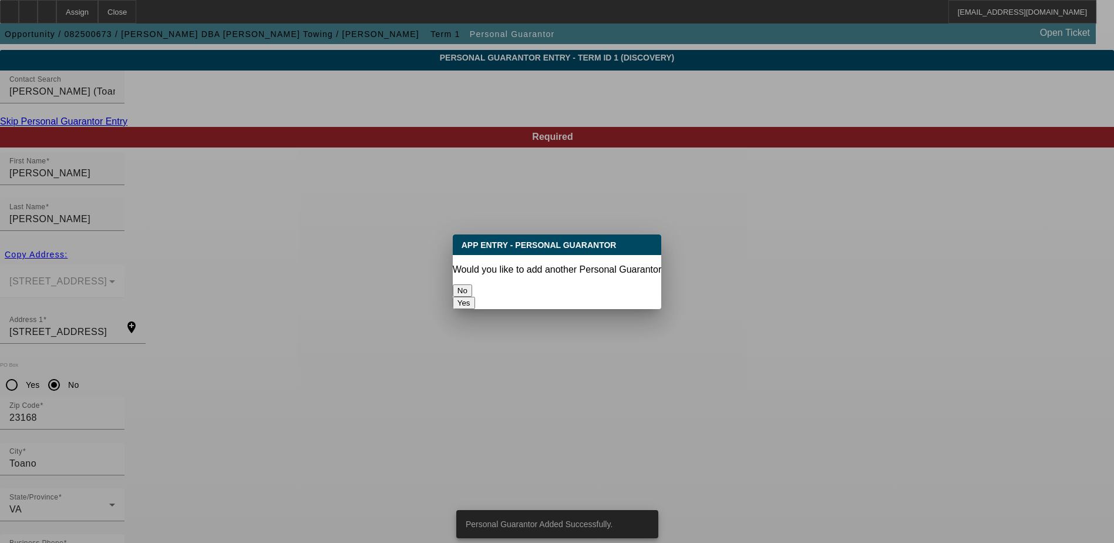
click at [472, 287] on button "No" at bounding box center [462, 290] width 19 height 12
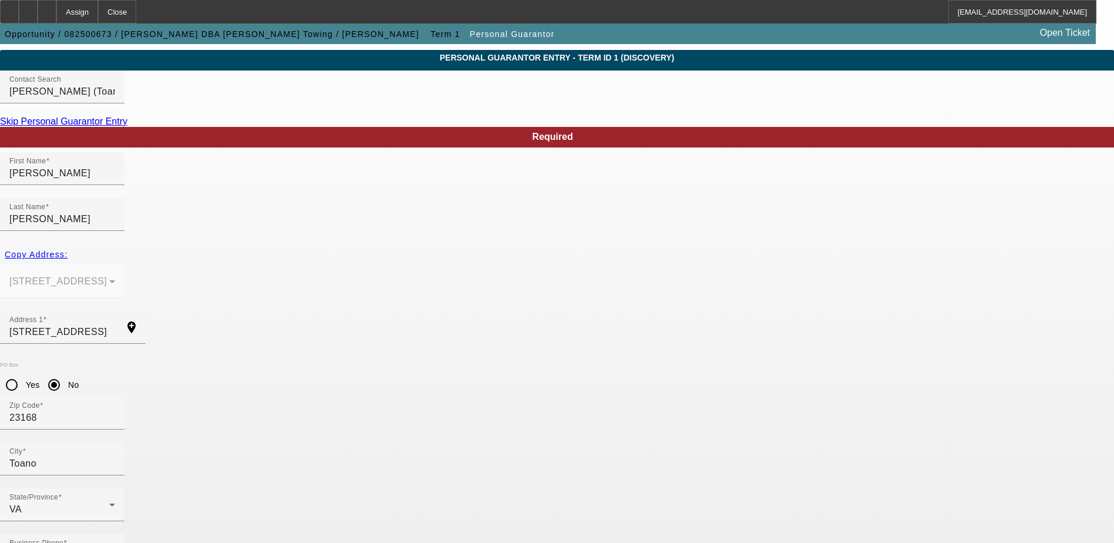
scroll to position [32, 0]
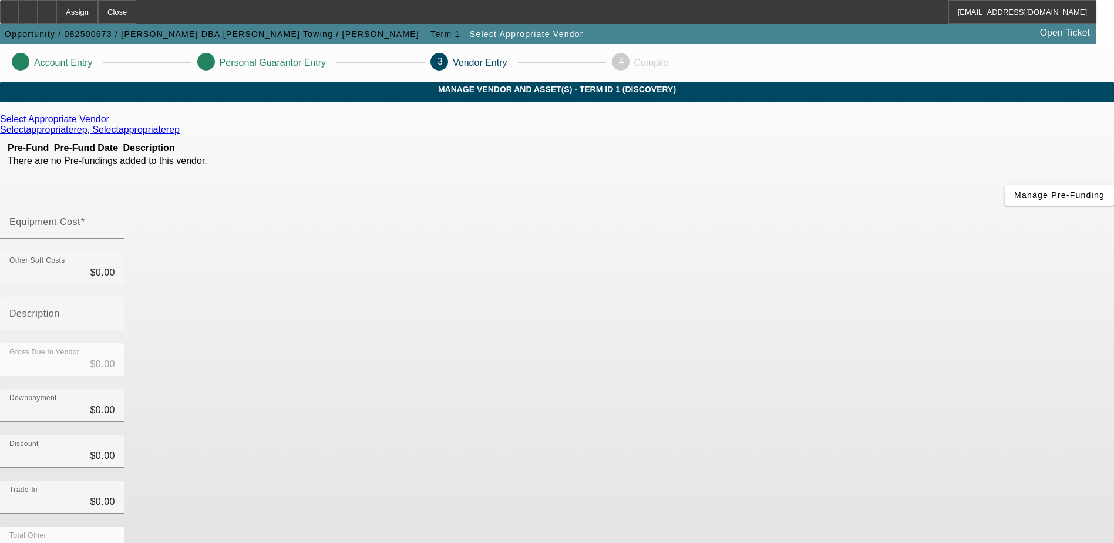
click at [112, 124] on icon at bounding box center [112, 119] width 0 height 10
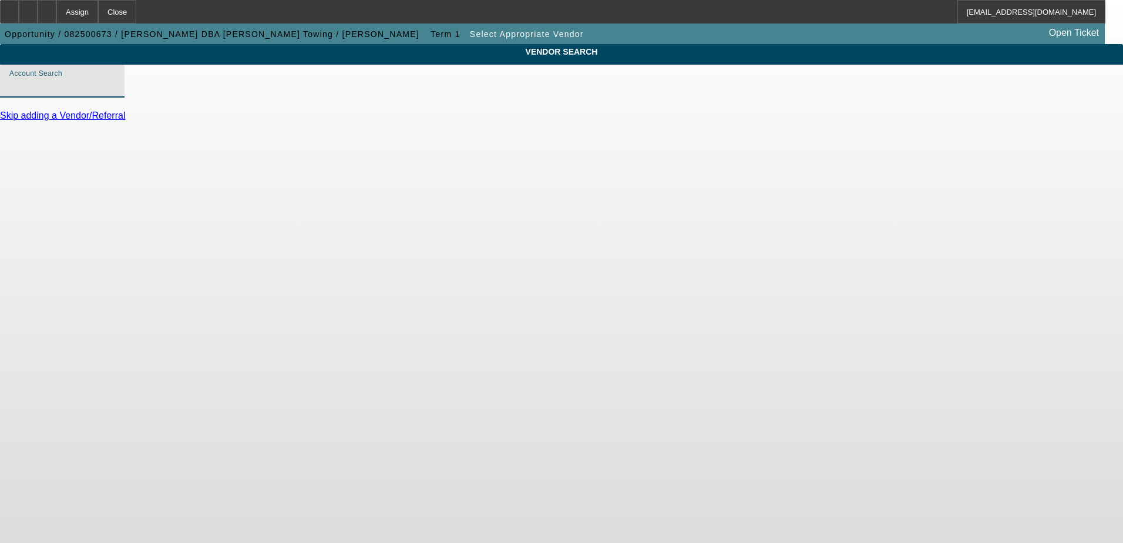
click at [115, 93] on input "Account Search" at bounding box center [62, 86] width 106 height 14
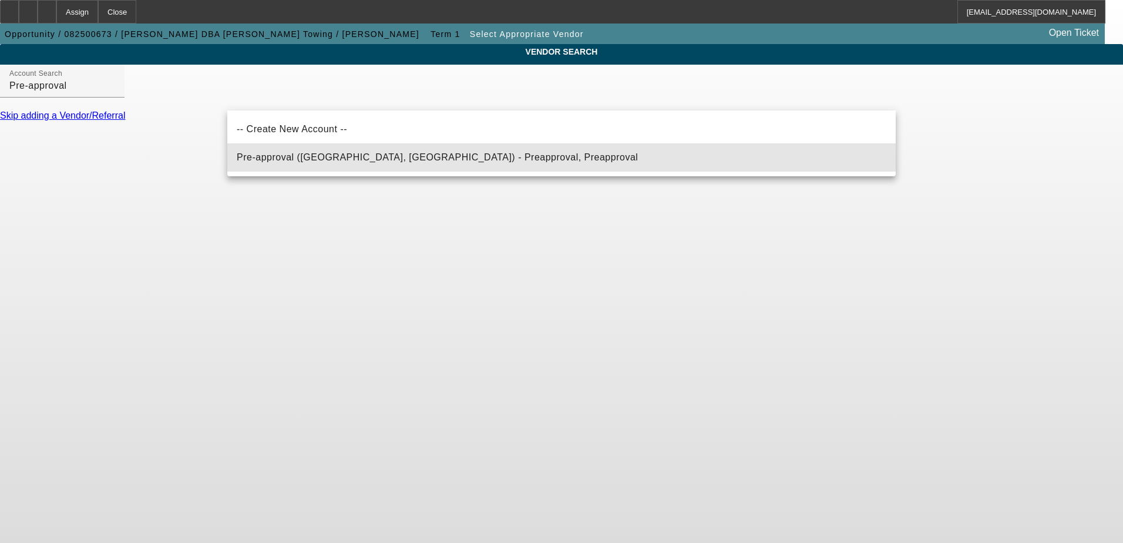
click at [319, 152] on span "Pre-approval (Northbrook, IL) - Preapproval, Preapproval" at bounding box center [437, 157] width 401 height 14
type input "Pre-approval (Northbrook, IL) - Preapproval, Preapproval"
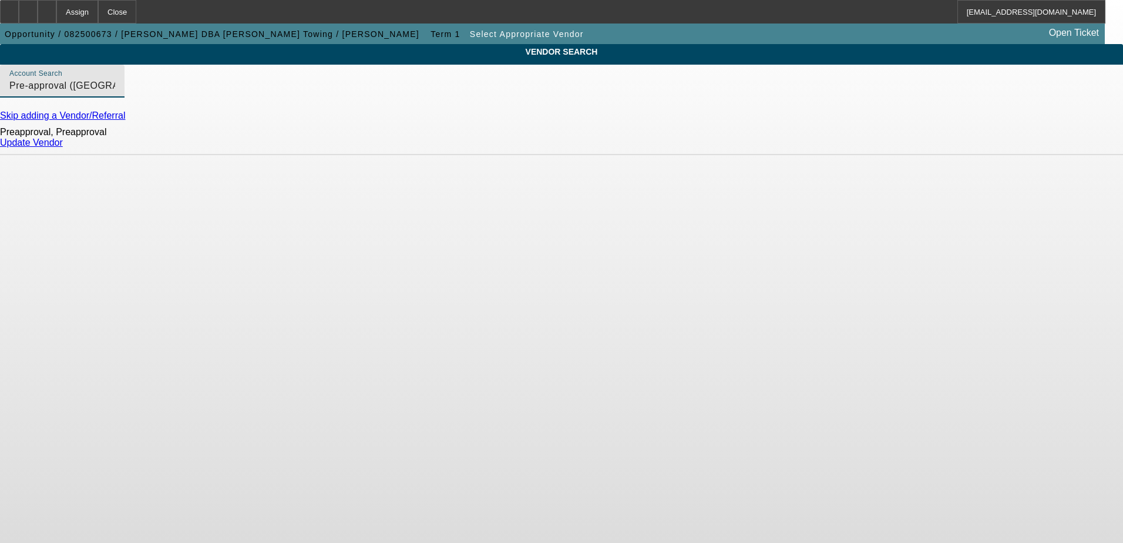
click at [63, 147] on link "Update Vendor" at bounding box center [31, 142] width 63 height 10
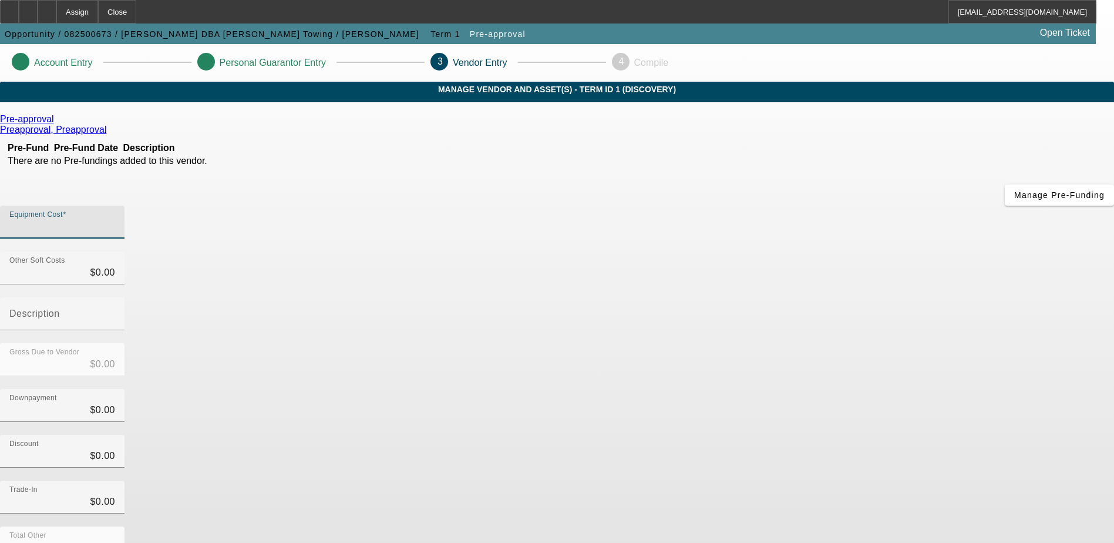
click at [115, 220] on input "Equipment Cost" at bounding box center [62, 227] width 106 height 14
type input "6"
type input "$6.00"
type input "65"
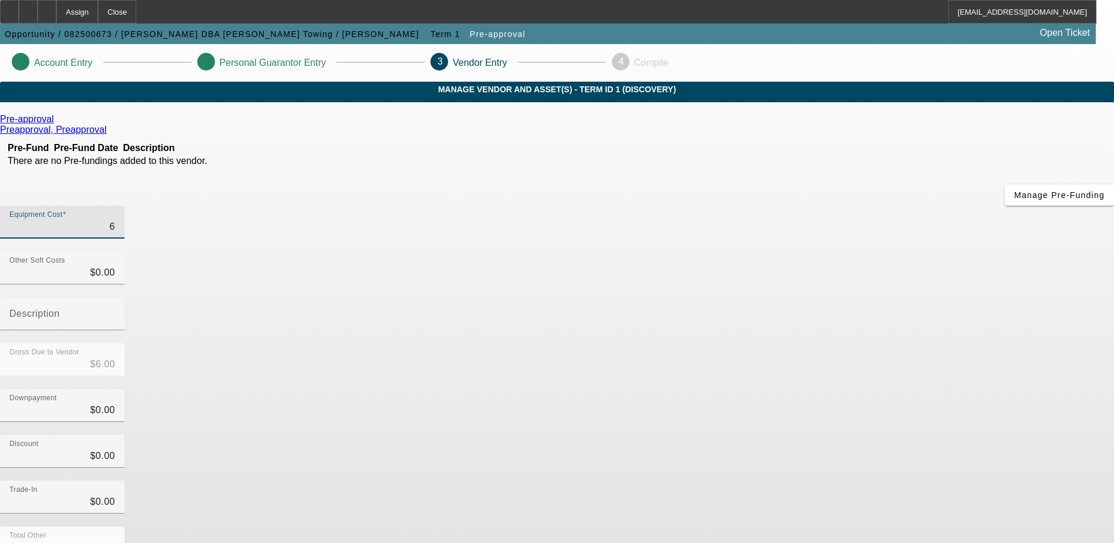
type input "$65.00"
type input "650"
type input "$650.00"
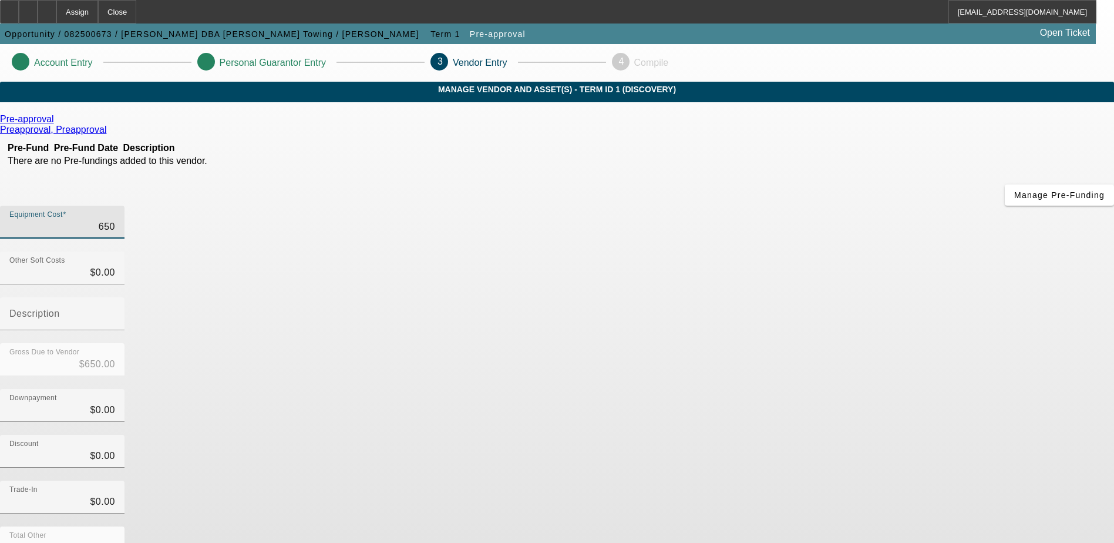
type input "6500"
type input "$6,500.00"
type input "65000"
type input "$65,000.00"
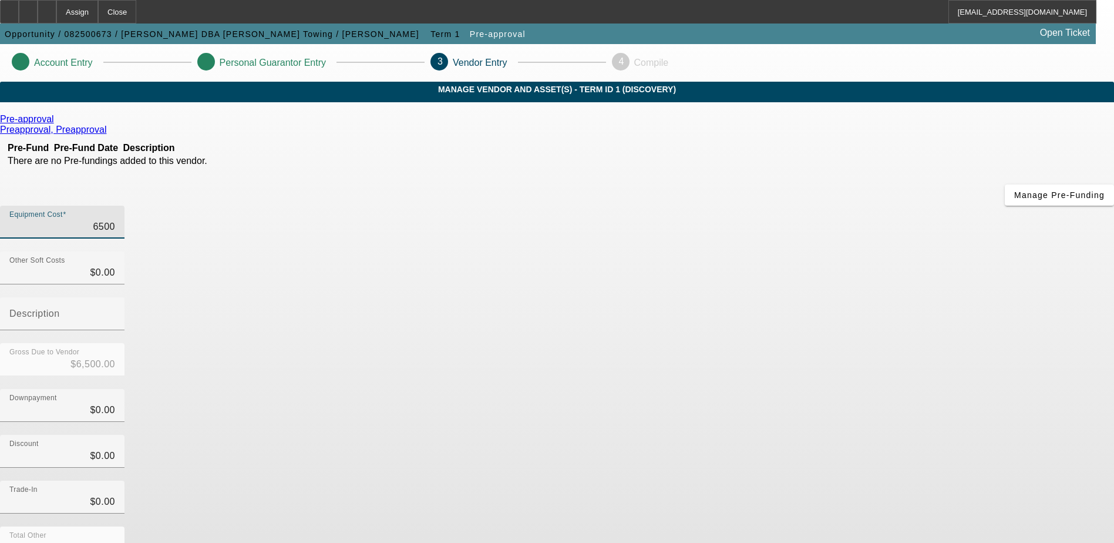
type input "$65,000.00"
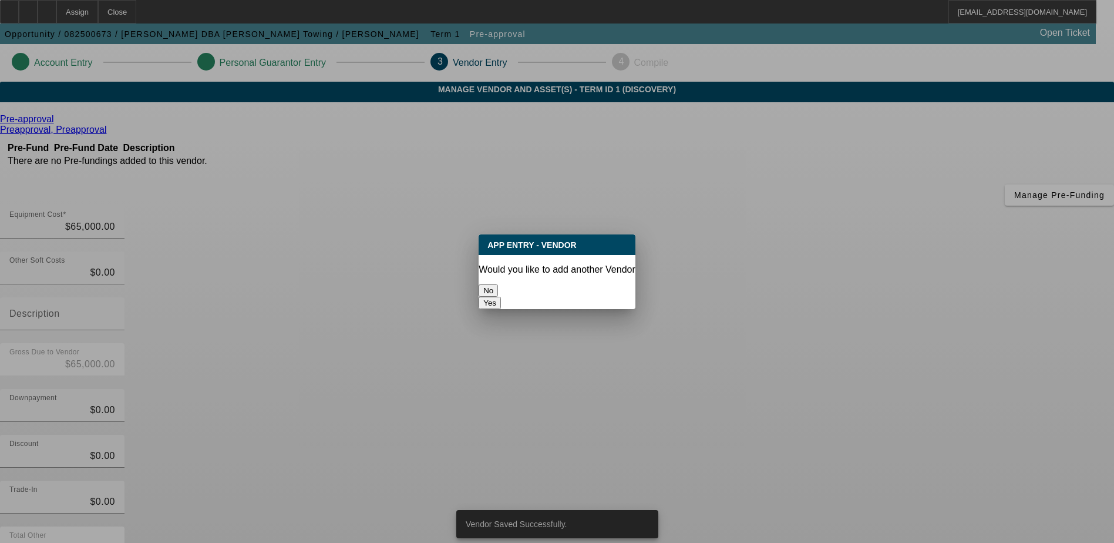
click at [498, 285] on button "No" at bounding box center [488, 290] width 19 height 12
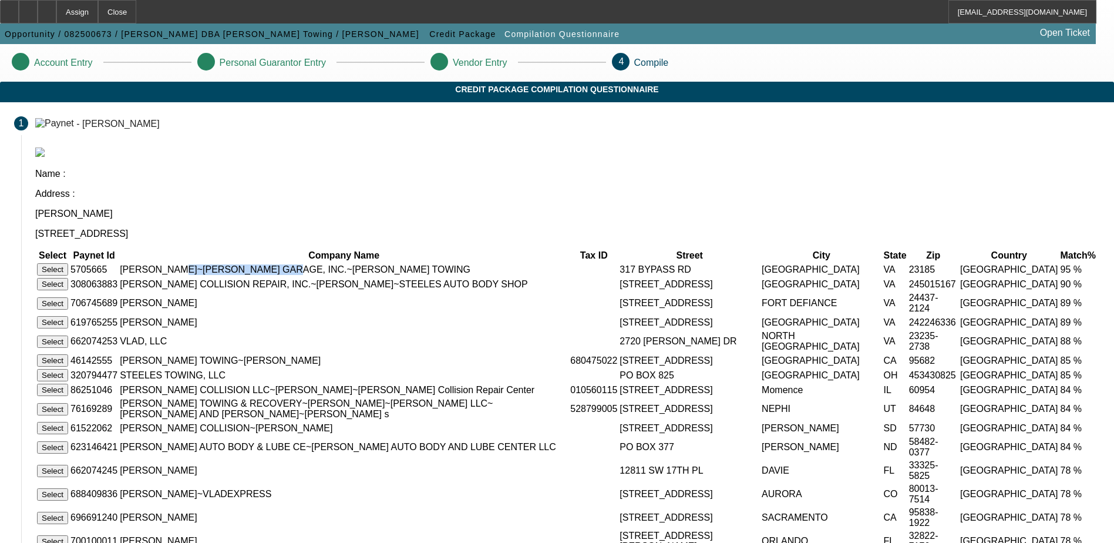
drag, startPoint x: 368, startPoint y: 212, endPoint x: 453, endPoint y: 214, distance: 84.6
click at [453, 263] on td "Felix Vlad~STEELE'S GARAGE, INC.~STEELE'S TOWING" at bounding box center [343, 270] width 449 height 14
copy td "STEELE'S GARAGE, INC"
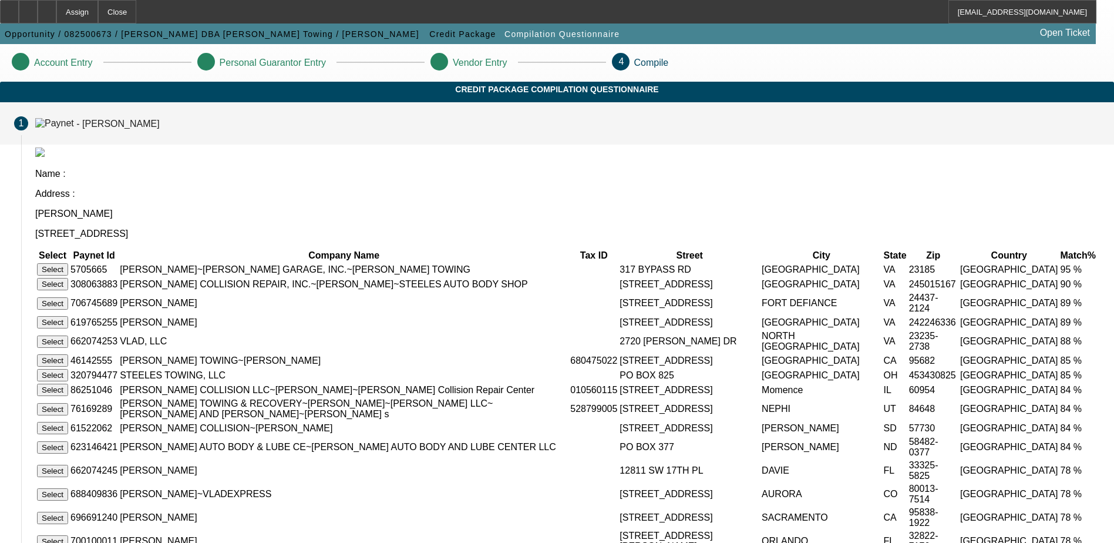
click at [449, 144] on mat-step-header "1 - Felix Vlad" at bounding box center [557, 123] width 1114 height 42
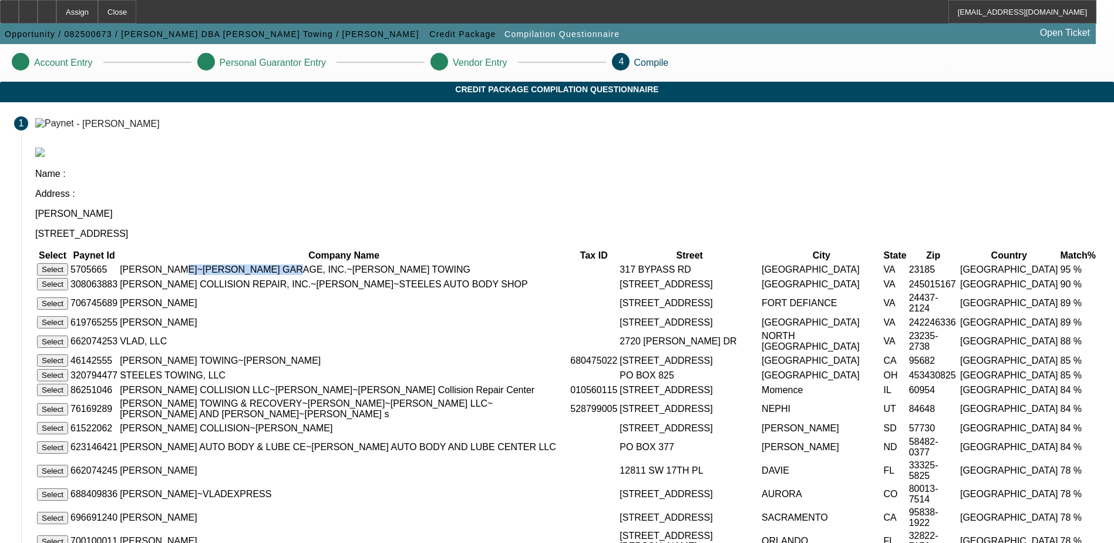
drag, startPoint x: 453, startPoint y: 214, endPoint x: 367, endPoint y: 211, distance: 85.8
click at [367, 263] on td "Felix Vlad~STEELE'S GARAGE, INC.~STEELE'S TOWING" at bounding box center [343, 270] width 449 height 14
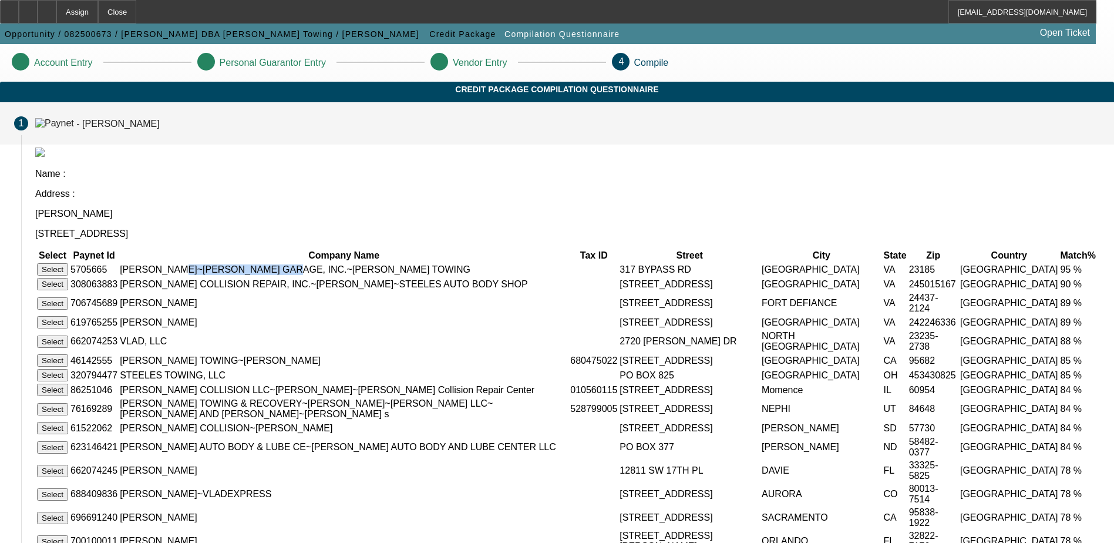
copy td "STEELE'S GARAGE, INC"
click at [546, 144] on mat-step-header "1 - Felix Vlad" at bounding box center [557, 123] width 1114 height 42
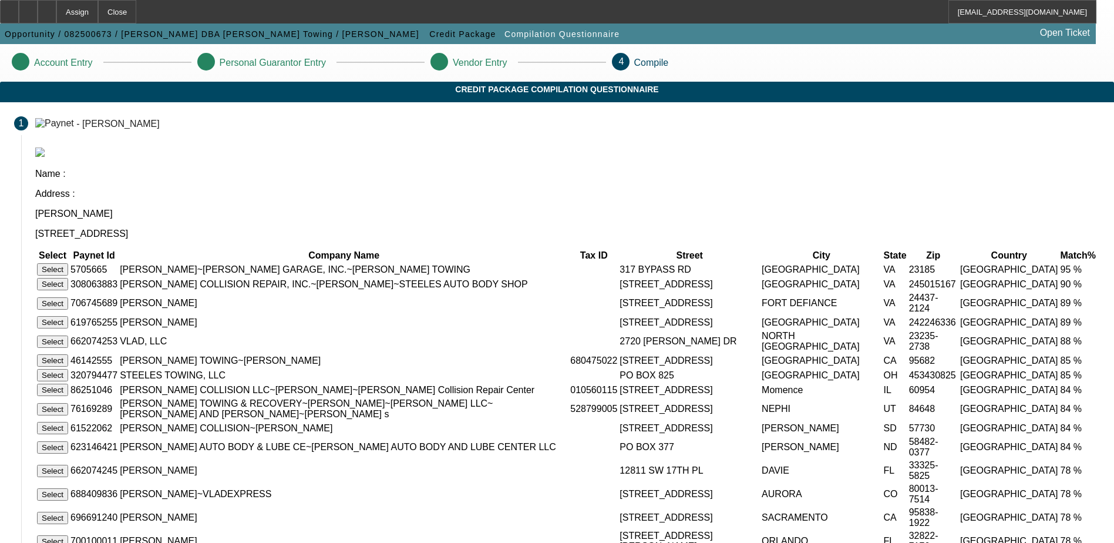
click at [68, 263] on button "Select" at bounding box center [52, 269] width 31 height 12
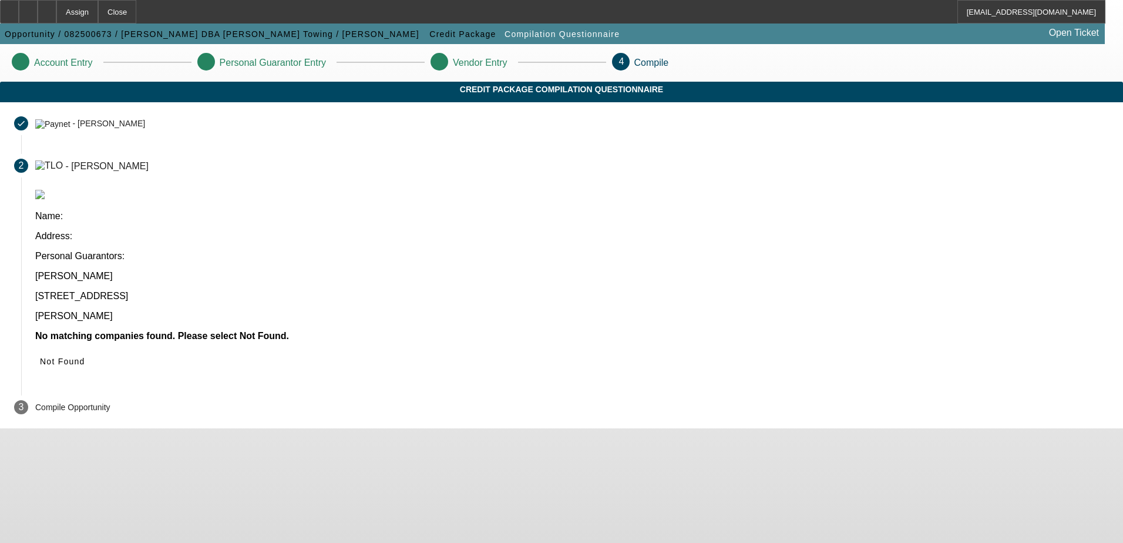
click at [299, 238] on div "Name: Address: Personal Guarantors:" at bounding box center [572, 236] width 1074 height 51
click at [356, 271] on div "Felix Vlad 3185 Old Stage Rd Toano VA 23168 Felix Vlad" at bounding box center [572, 296] width 1074 height 51
click at [85, 356] on span "Not Found" at bounding box center [62, 360] width 45 height 9
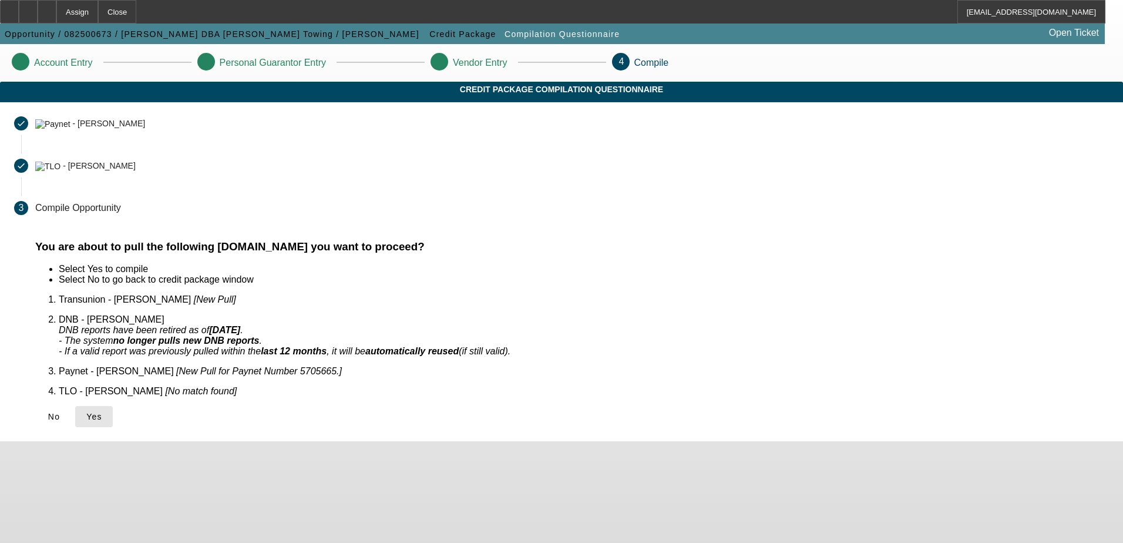
click at [86, 412] on icon at bounding box center [86, 416] width 0 height 9
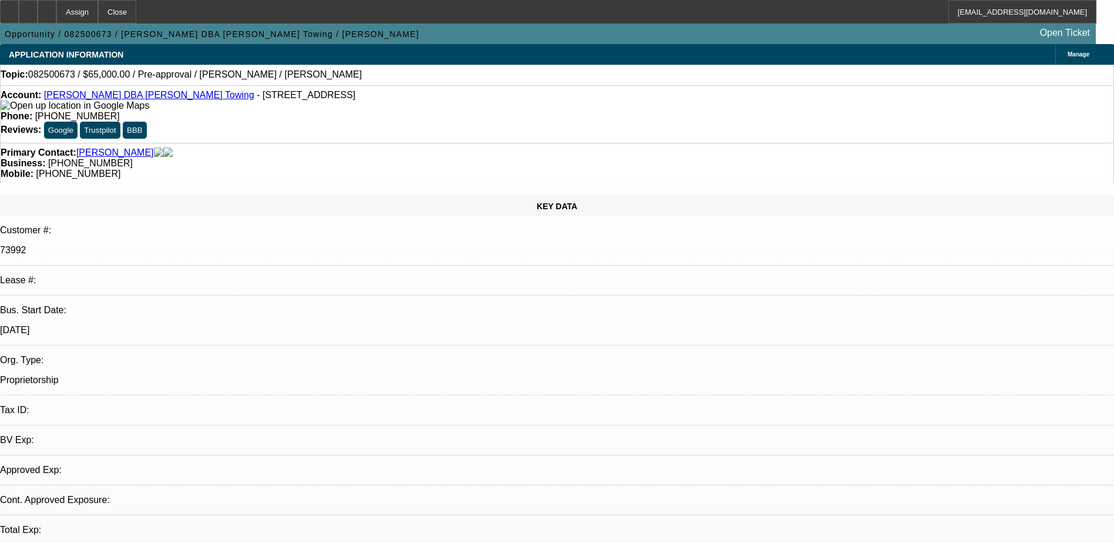
select select "0"
select select "2"
select select "0.1"
select select "1"
select select "2"
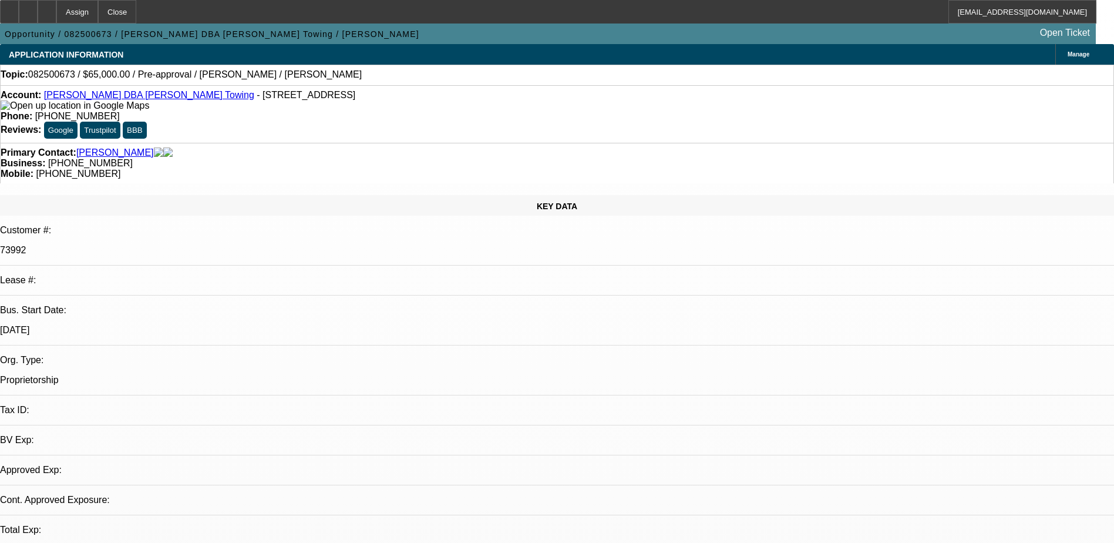
select select "4"
radio input "true"
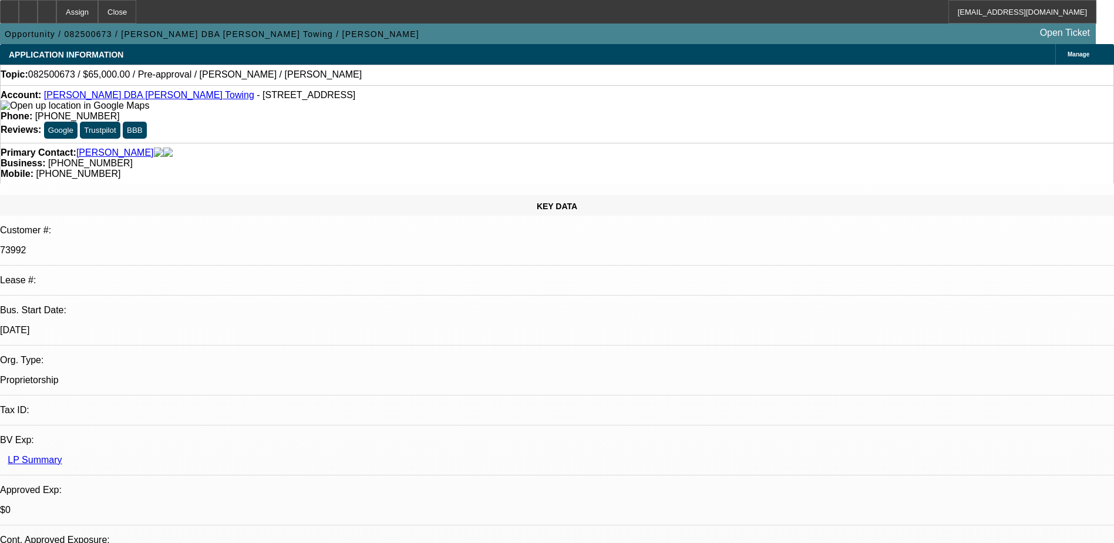
drag, startPoint x: 76, startPoint y: 13, endPoint x: 82, endPoint y: 18, distance: 7.9
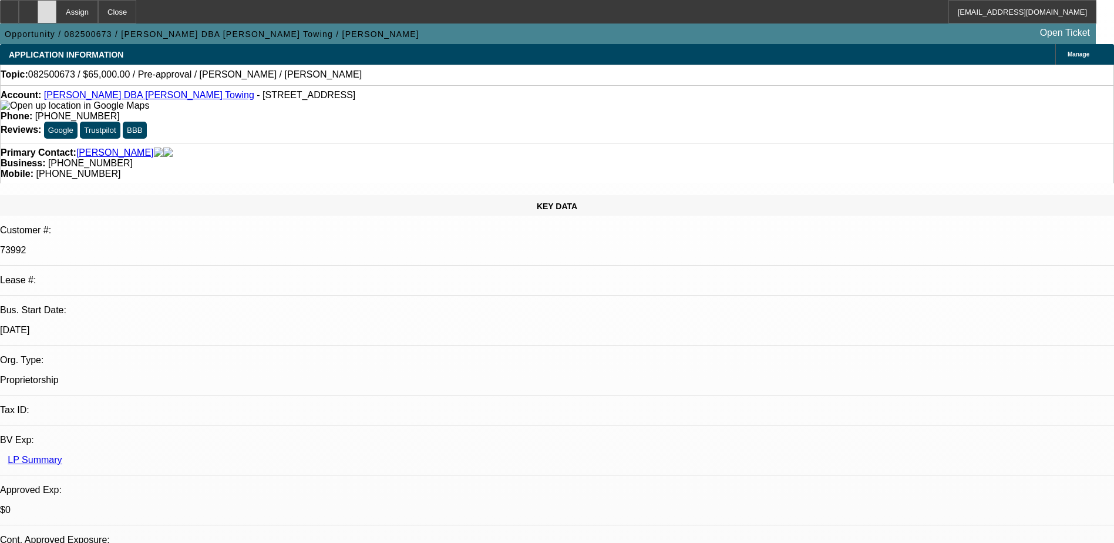
click at [56, 16] on div at bounding box center [47, 11] width 19 height 23
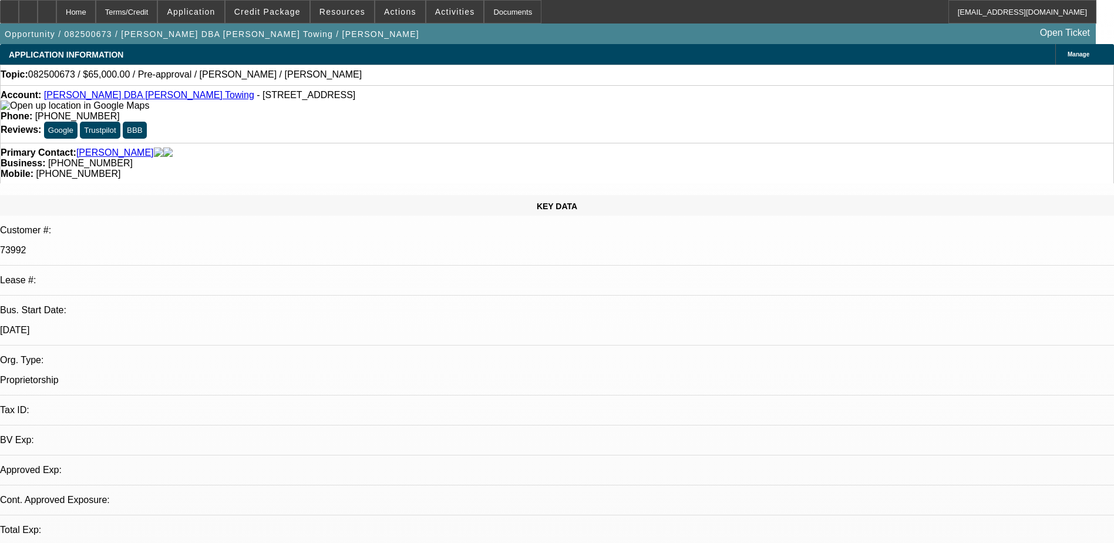
select select "0"
select select "2"
select select "0.1"
select select "4"
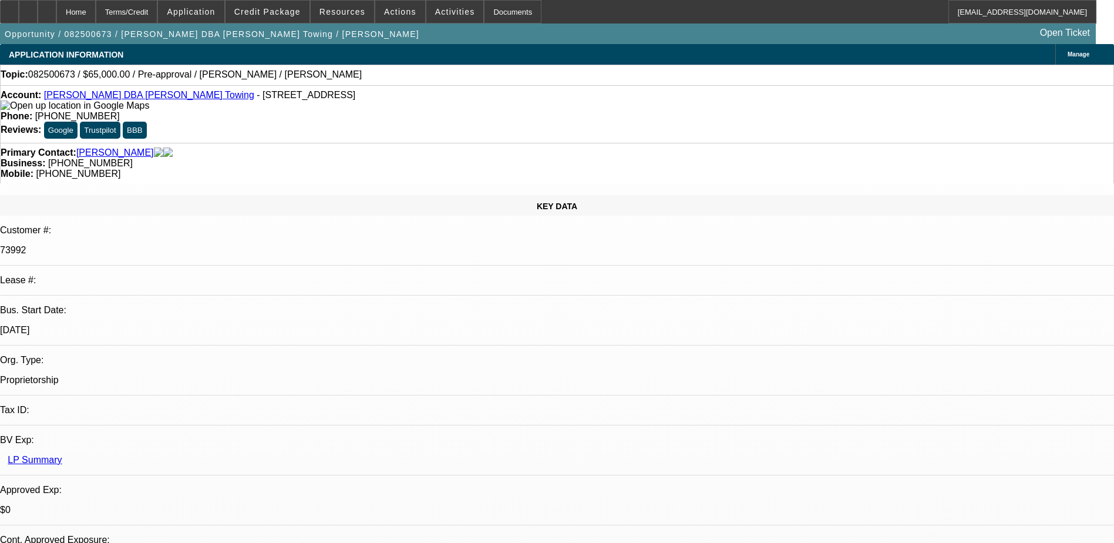
radio input "true"
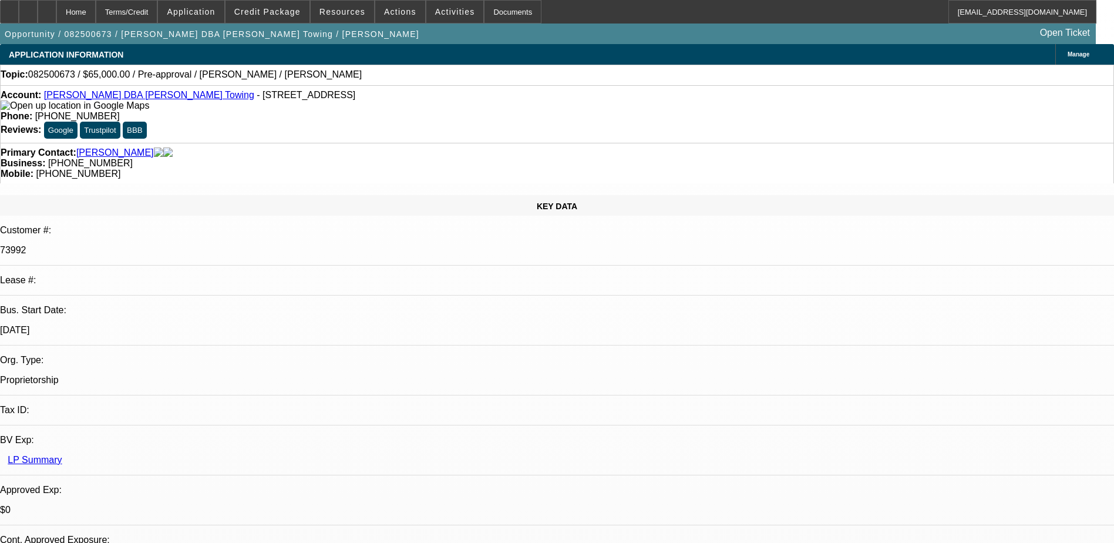
type textarea "Said he is looking for a newer but not new F550 v10 gas engine flatbed - ideall…"
radio input "true"
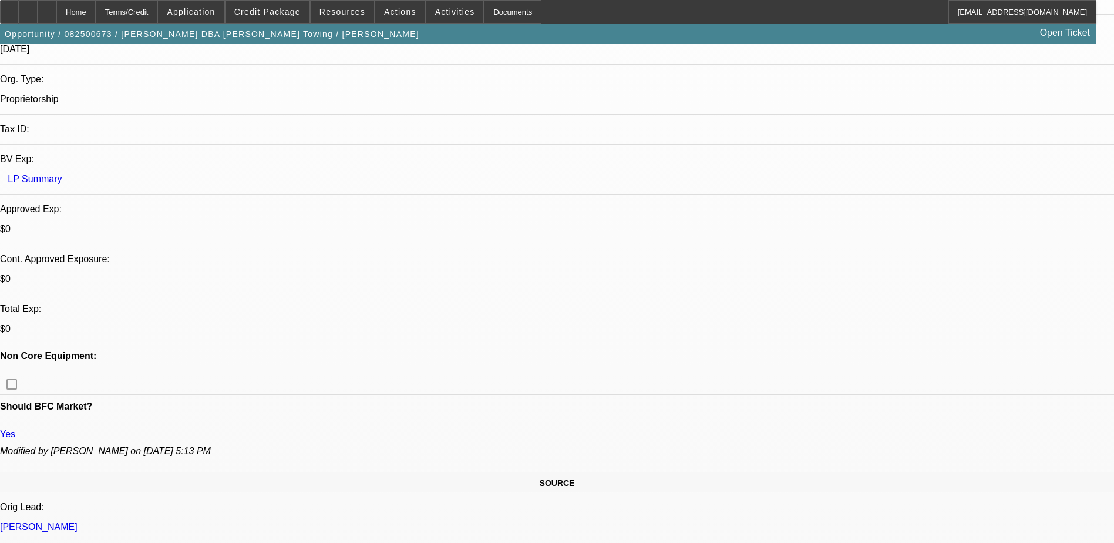
scroll to position [294, 0]
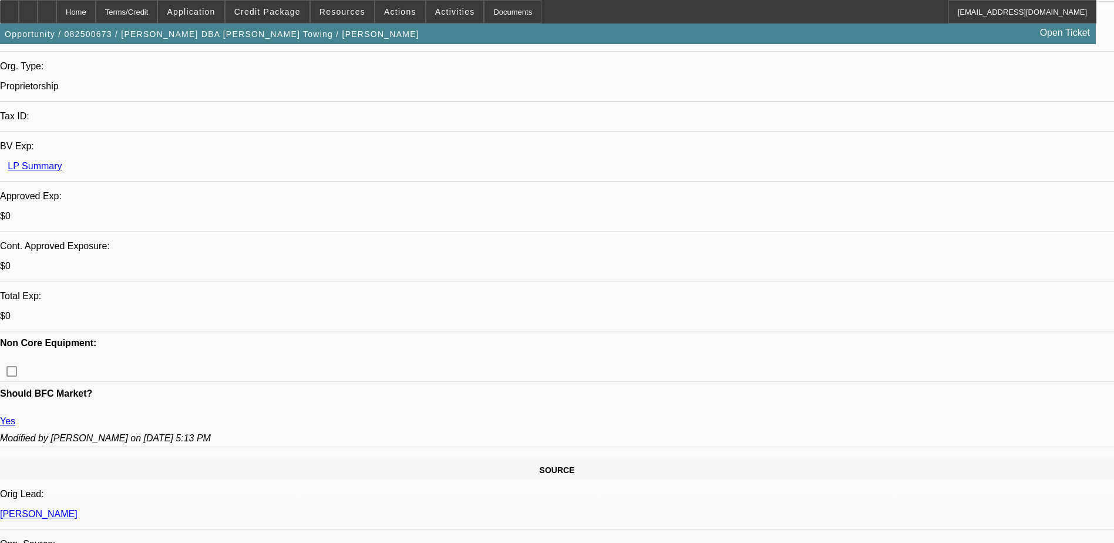
radio input "true"
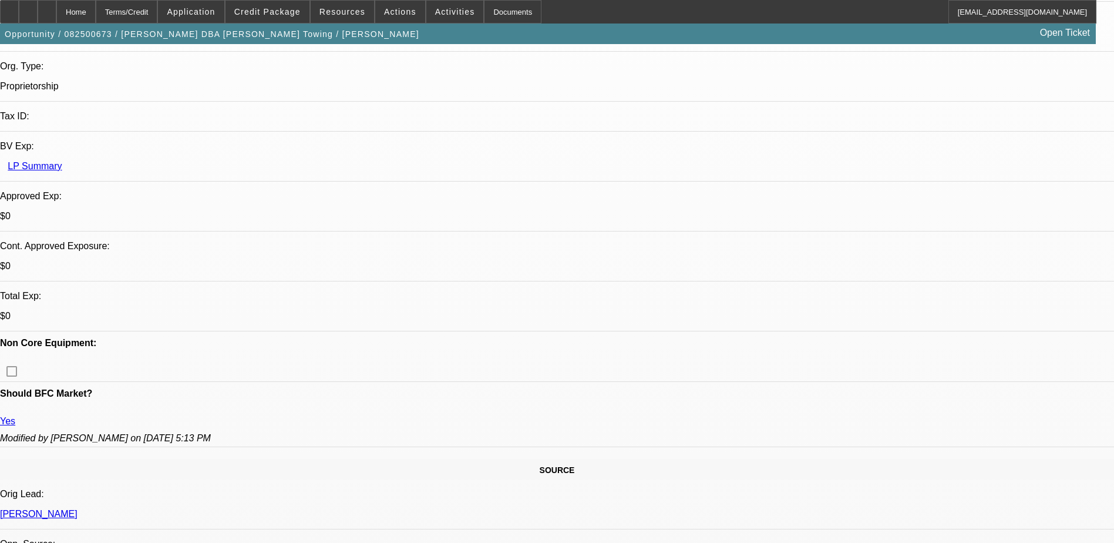
type textarea "Said to give him a call back [DATE] around 3-5pm"
radio input "true"
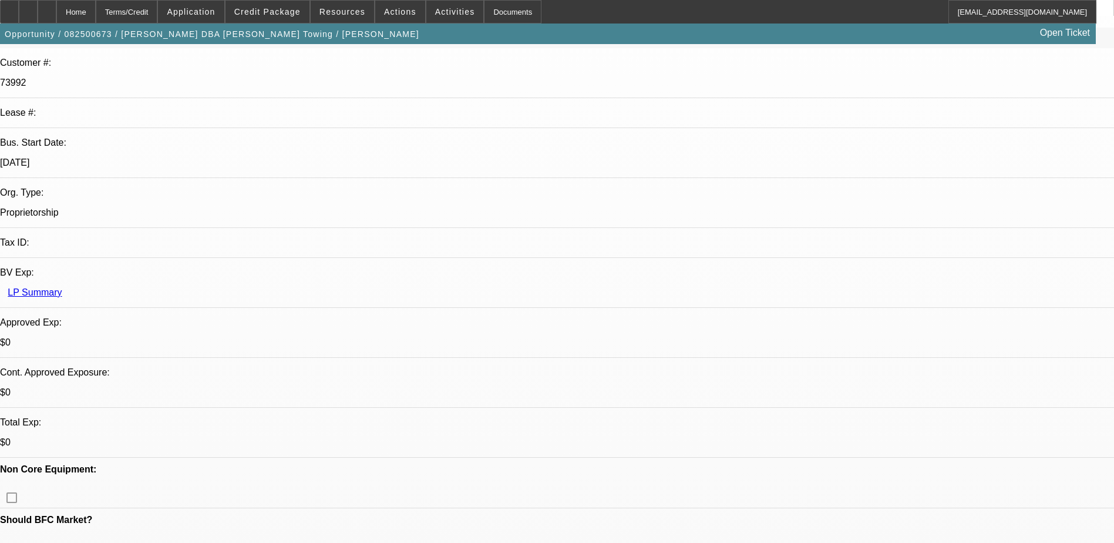
scroll to position [352, 0]
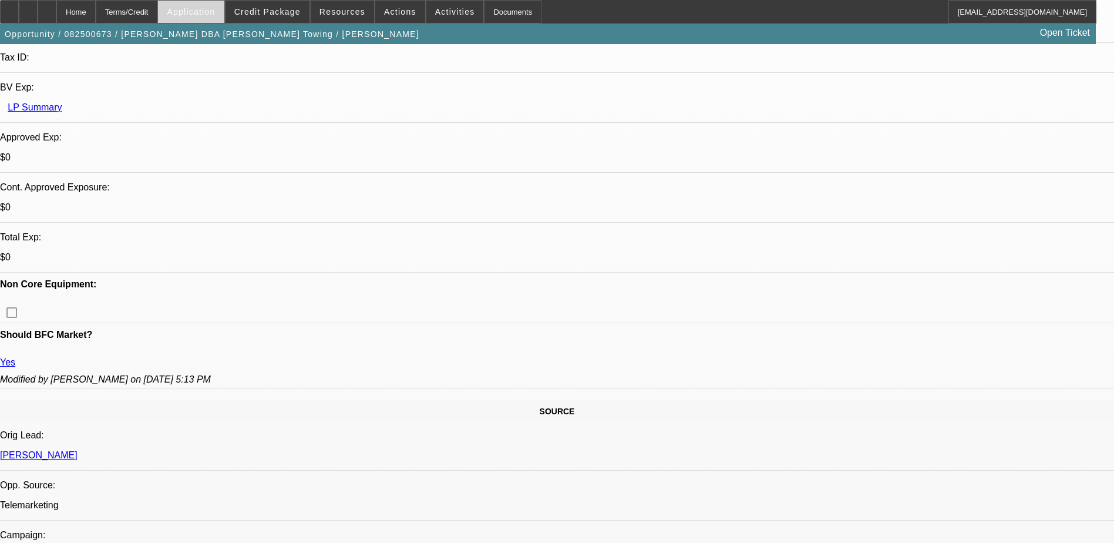
click at [213, 10] on span "Application" at bounding box center [191, 11] width 48 height 9
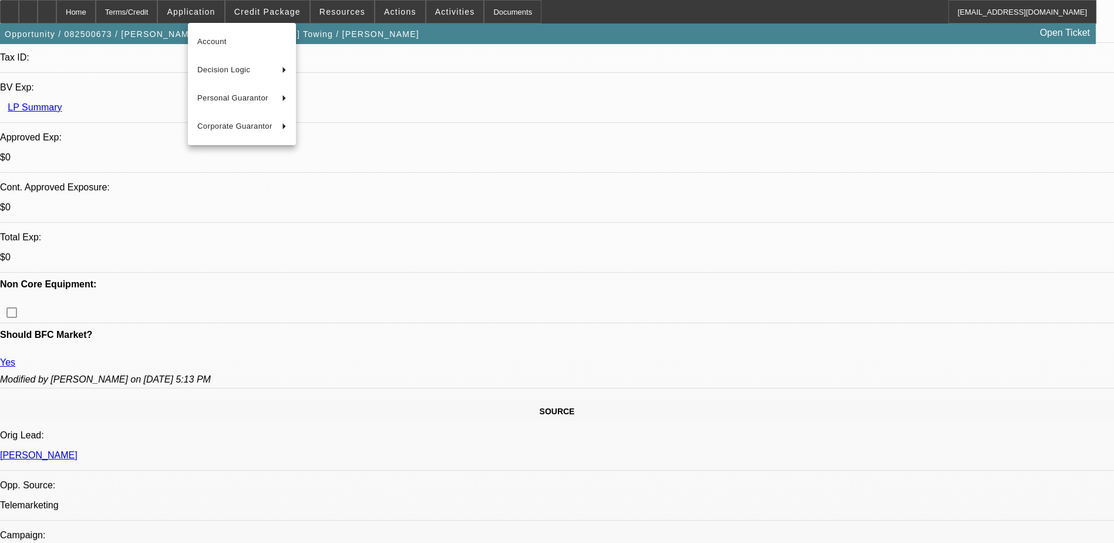
click at [274, 12] on div at bounding box center [557, 271] width 1114 height 543
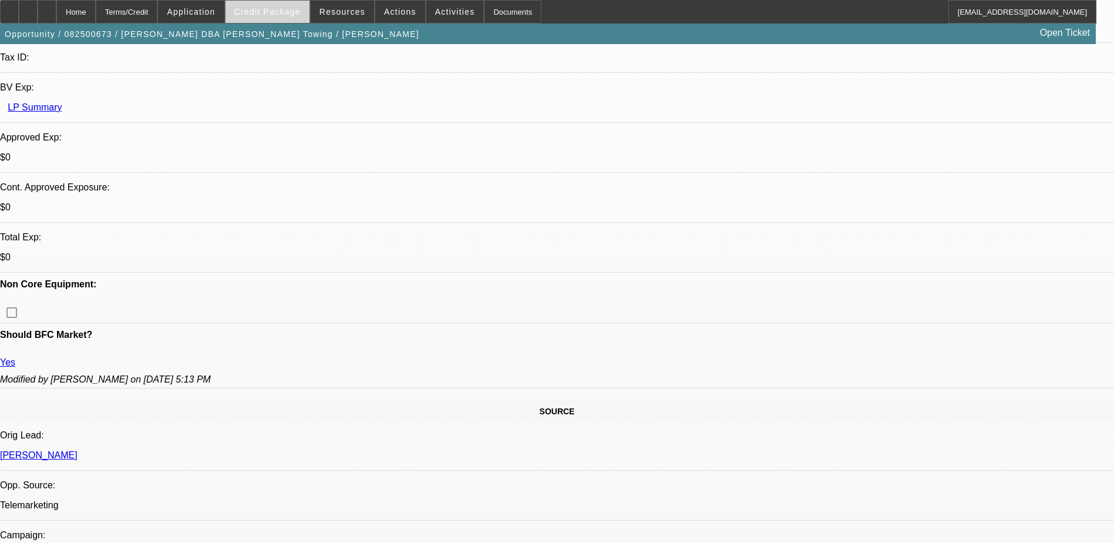
click at [275, 11] on span "Credit Package" at bounding box center [267, 11] width 66 height 9
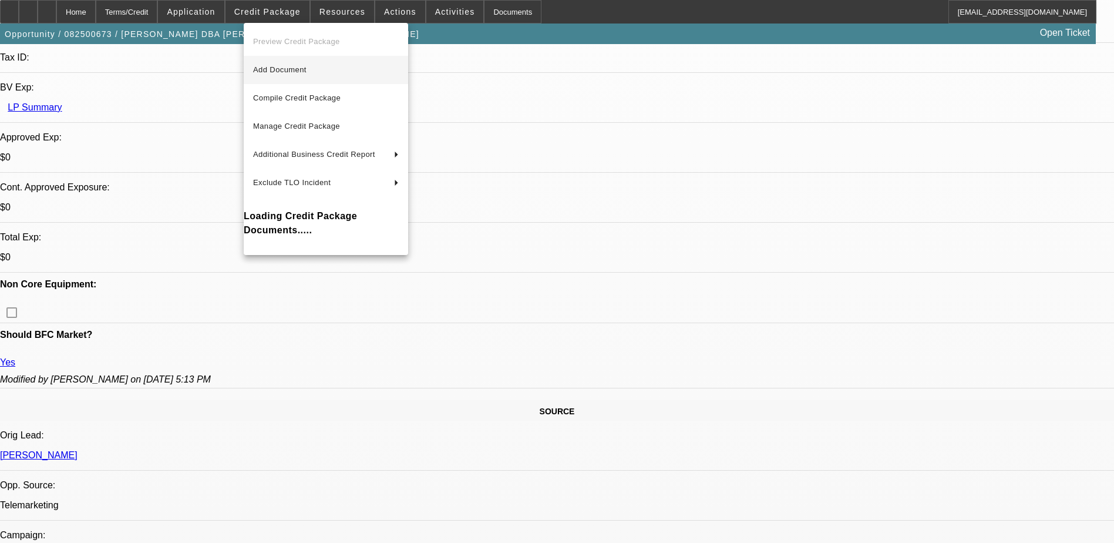
click at [287, 66] on span "Add Document" at bounding box center [279, 69] width 53 height 9
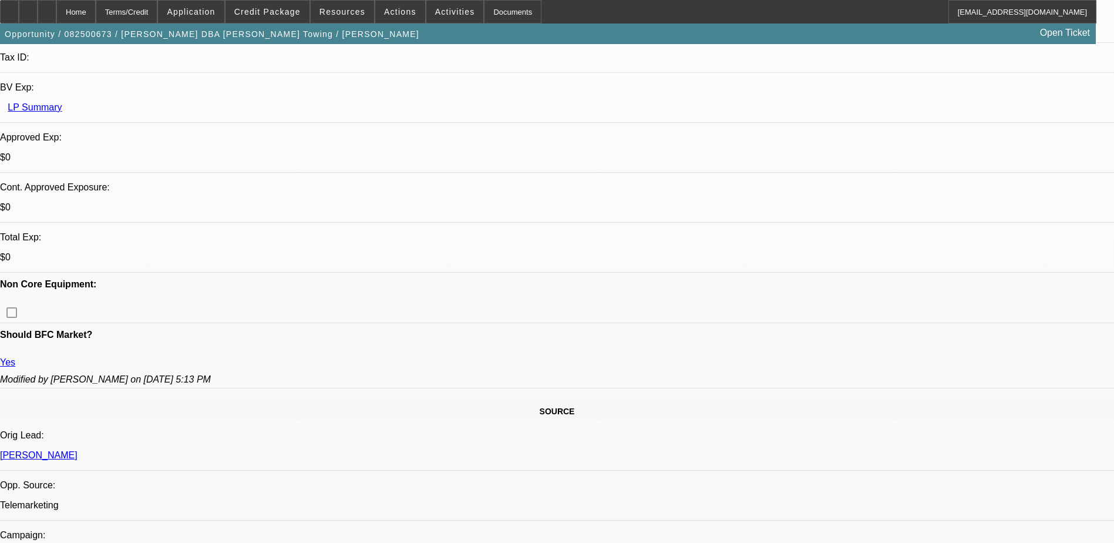
click at [56, 8] on div at bounding box center [47, 11] width 19 height 23
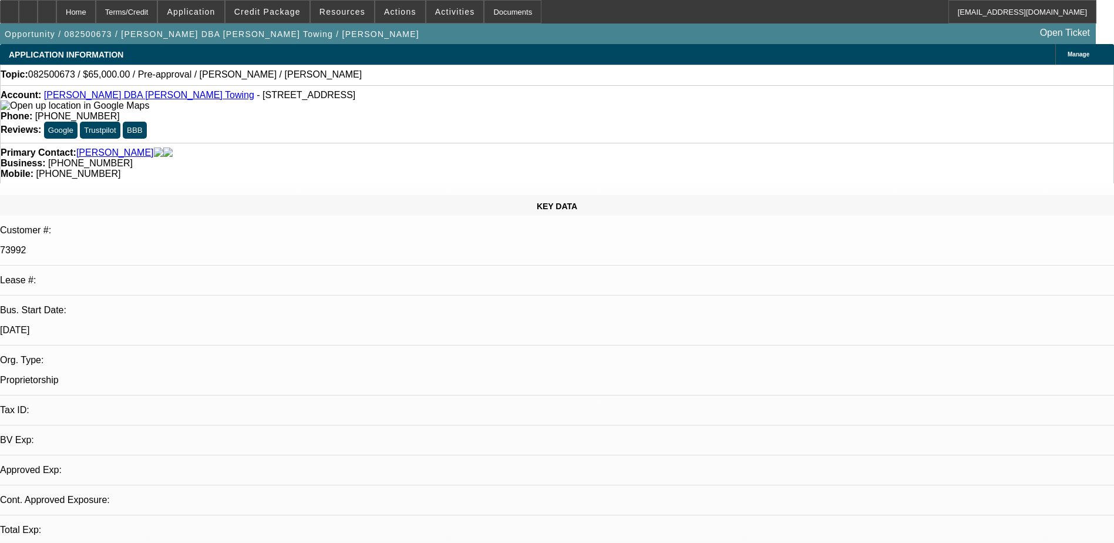
select select "0"
select select "2"
select select "0.1"
select select "4"
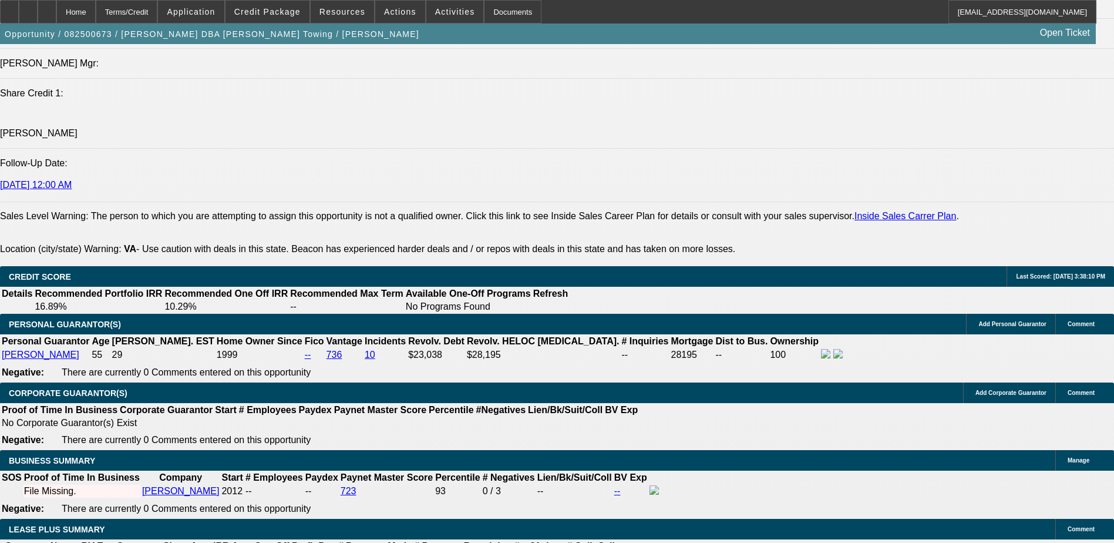
scroll to position [1586, 0]
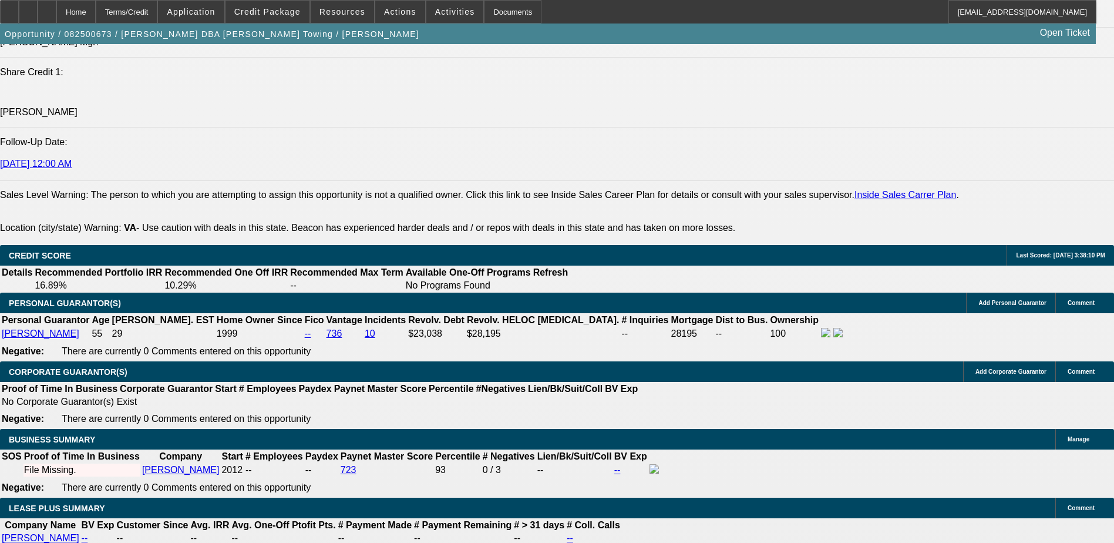
type input "1"
type input "$8,000.00"
select select "0.1"
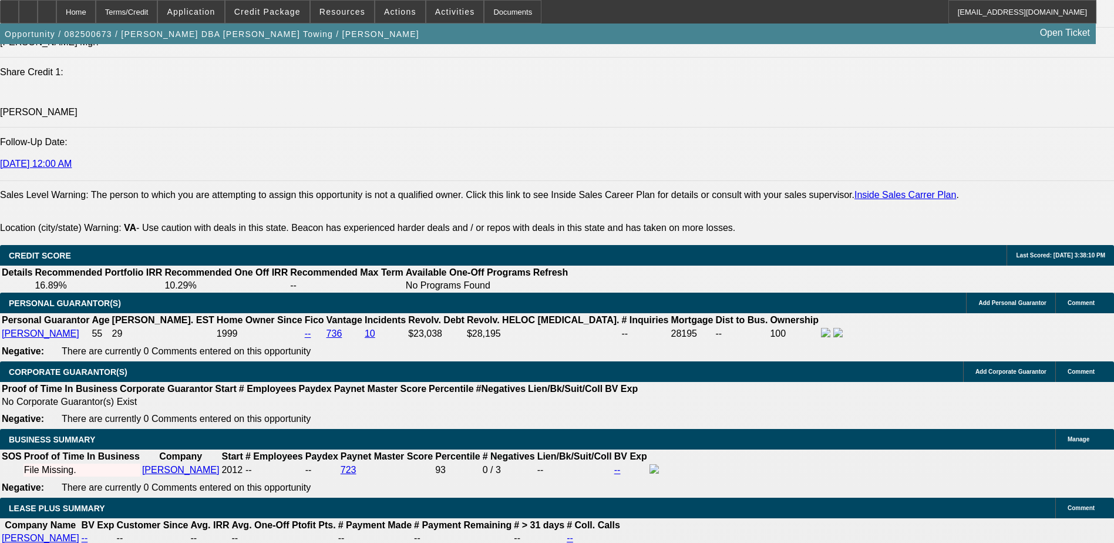
type input "$6,500.00"
type input "$0.00"
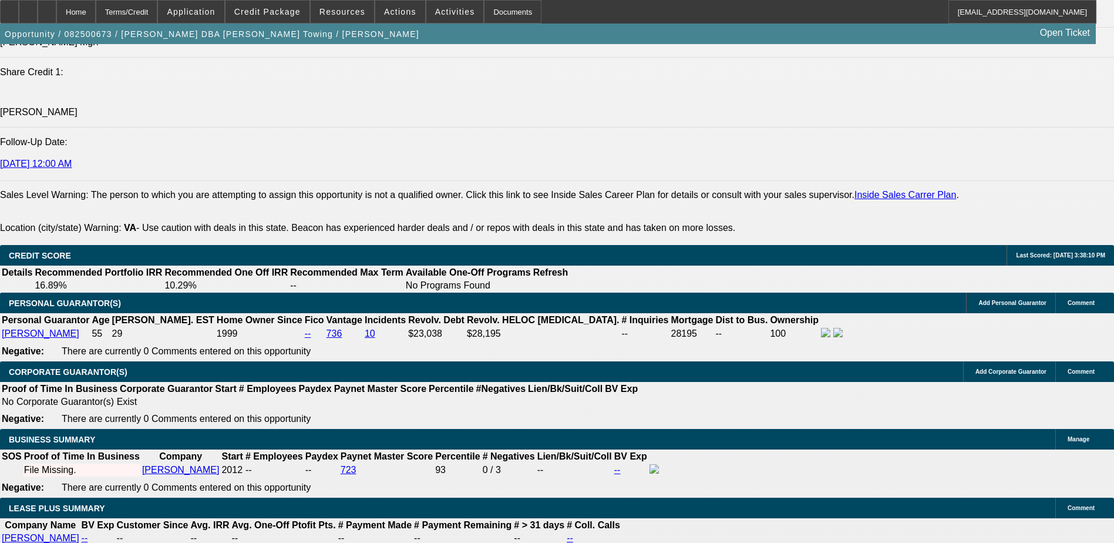
type input "48"
type input "12"
type input "$3,081.06"
type input "$1,540.53"
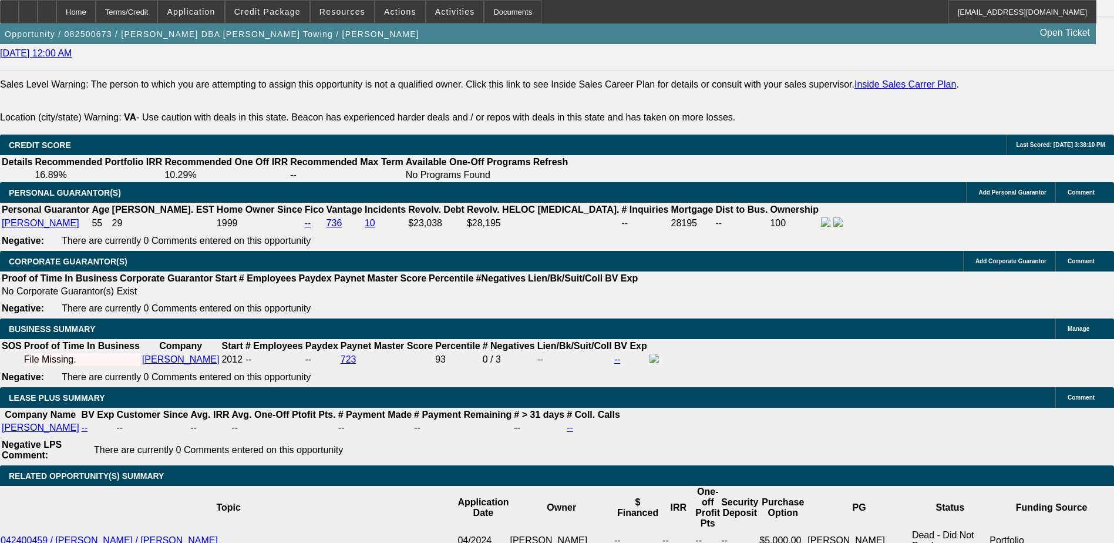
type input "$2,487.60"
type input "$1,243.80"
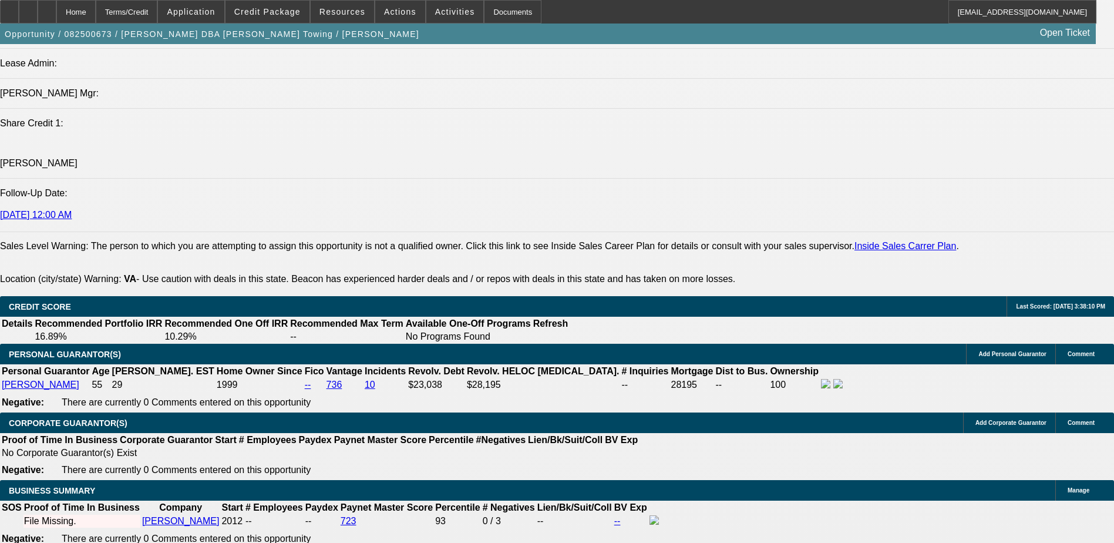
scroll to position [1527, 0]
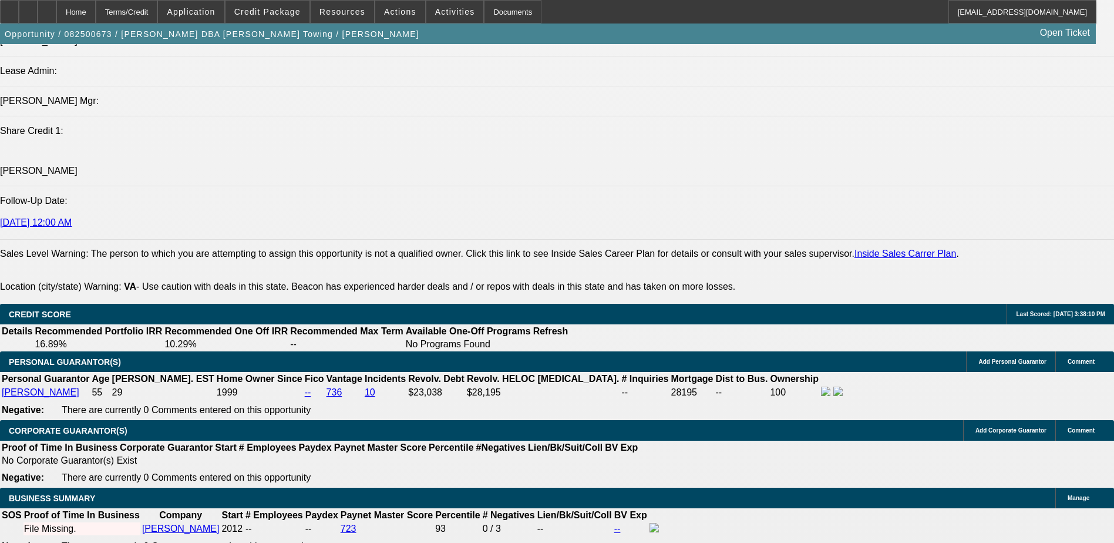
type input "12"
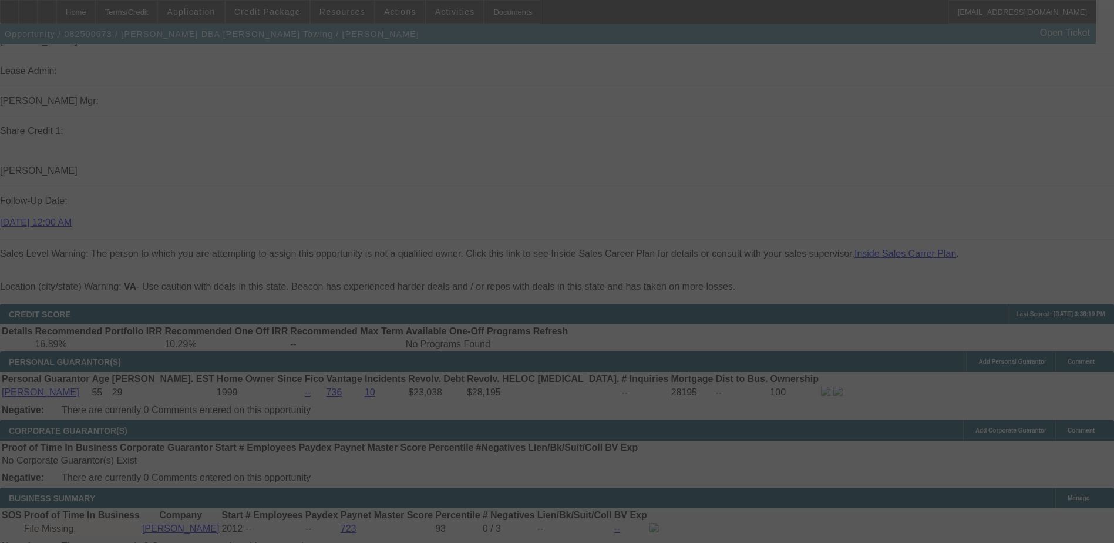
select select "0.1"
select select "2"
select select "0.1"
select select "4"
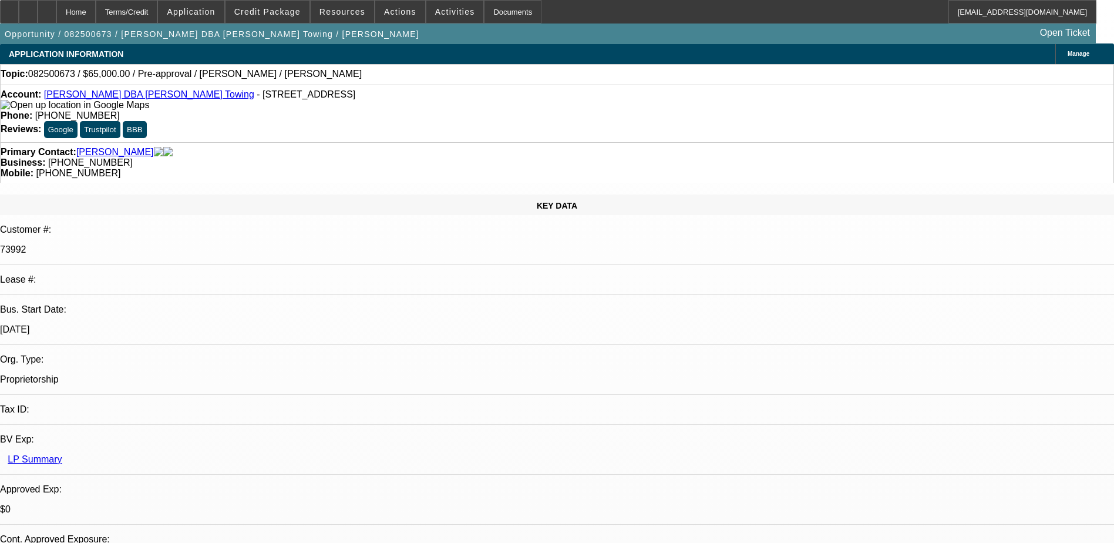
scroll to position [0, 0]
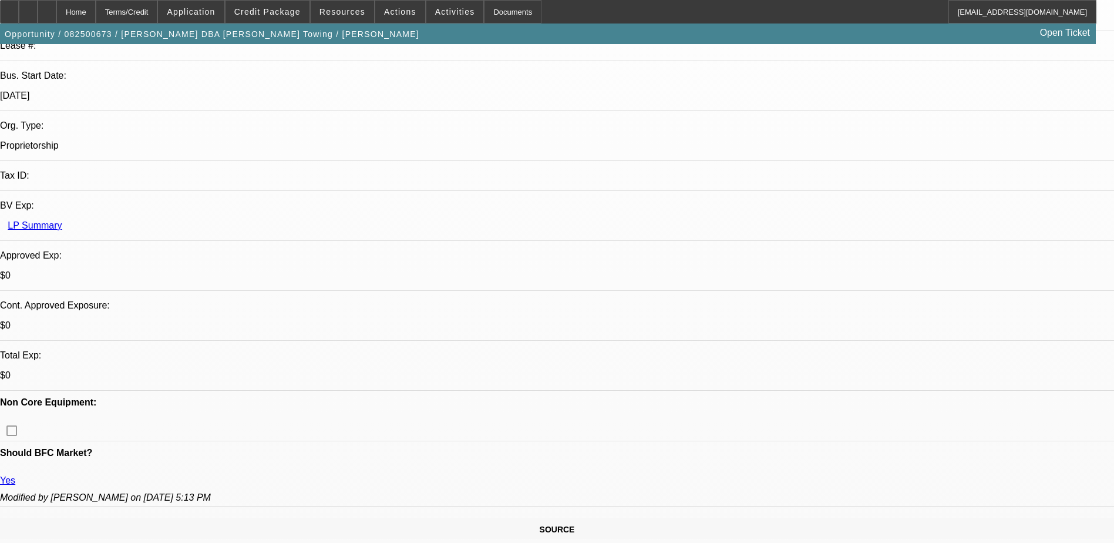
scroll to position [235, 0]
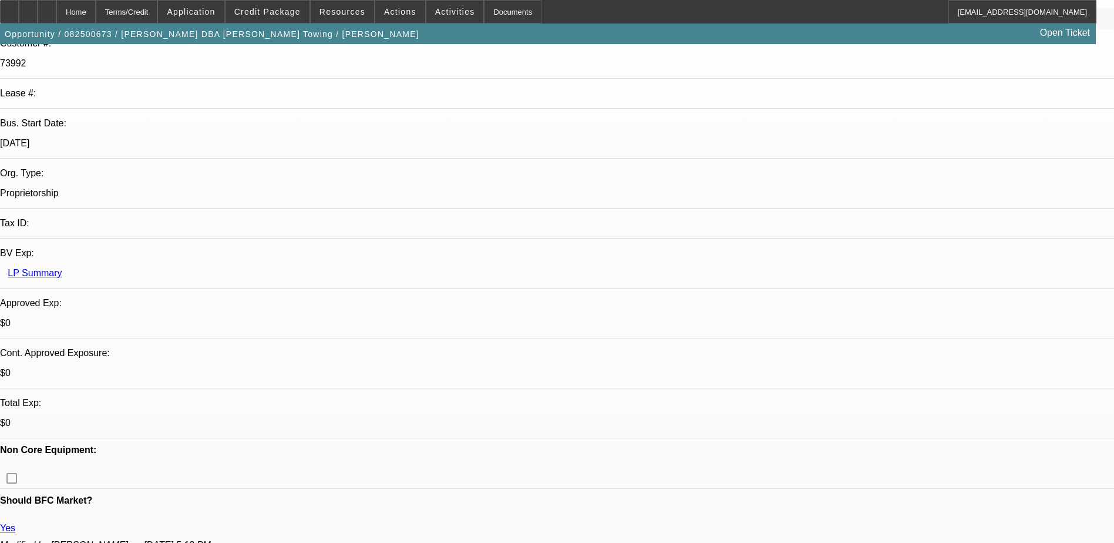
scroll to position [0, 0]
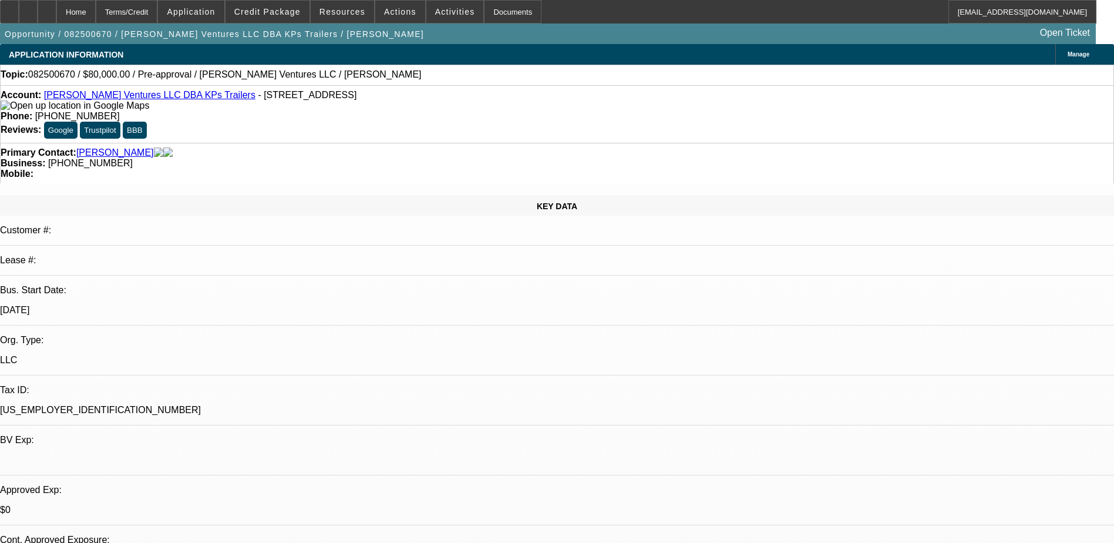
select select "0"
select select "2"
select select "0.1"
select select "4"
